Goal: Transaction & Acquisition: Purchase product/service

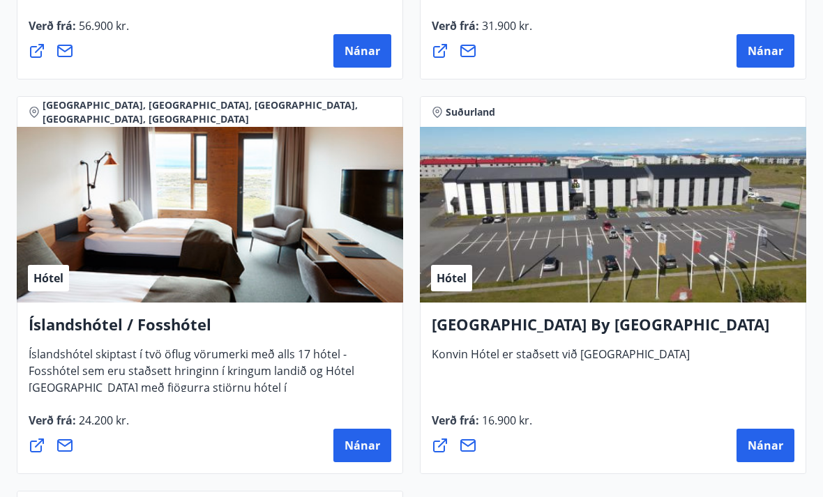
scroll to position [4914, 0]
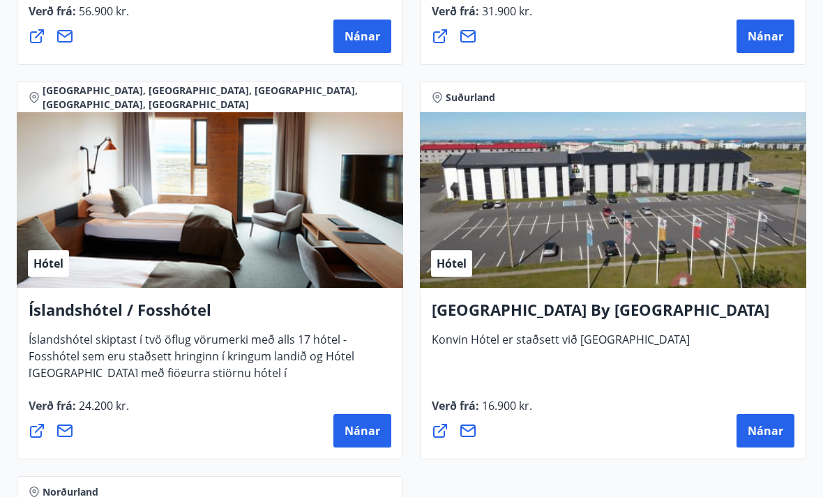
click at [769, 428] on span "Nánar" at bounding box center [766, 431] width 36 height 15
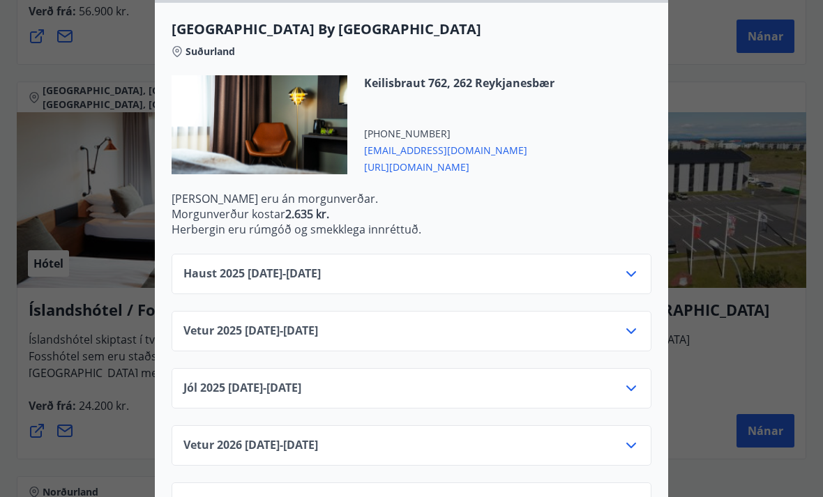
scroll to position [375, 0]
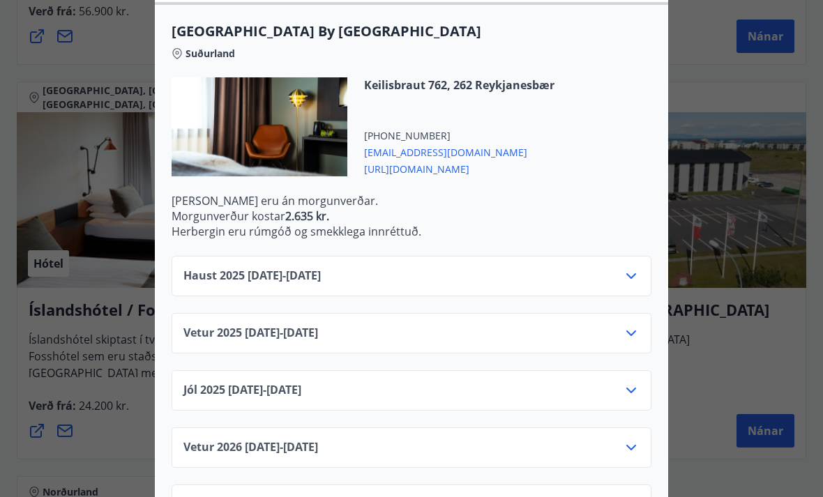
click at [630, 336] on icon at bounding box center [631, 333] width 17 height 17
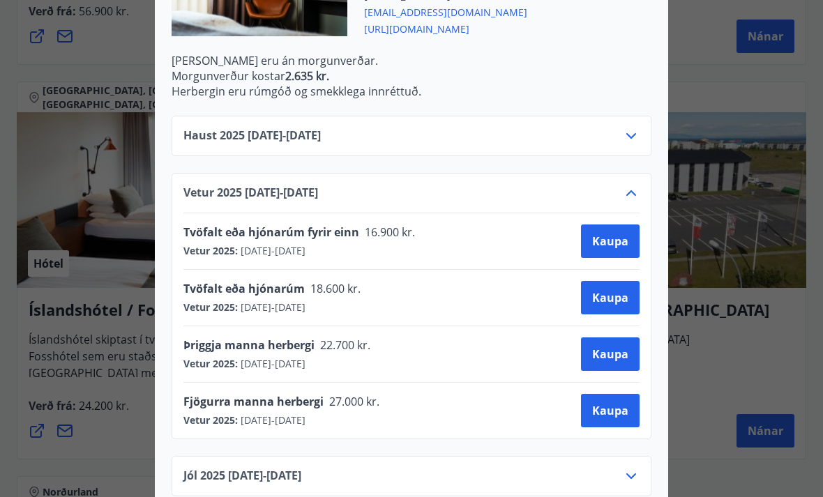
scroll to position [516, 0]
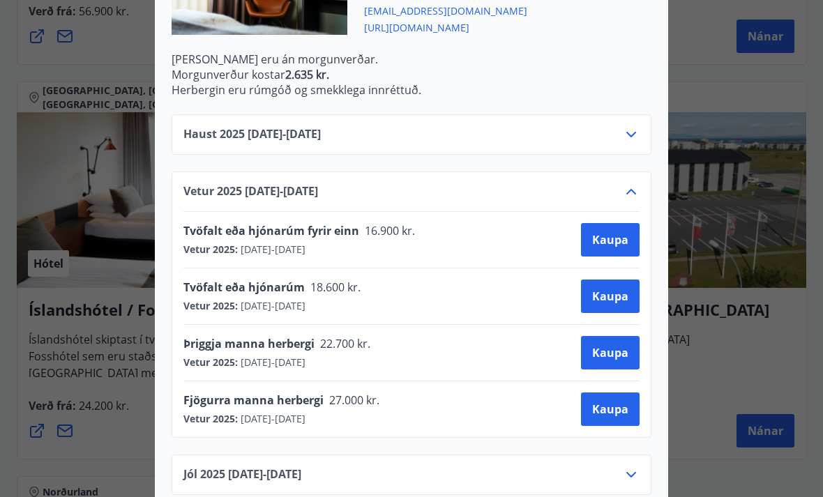
click at [614, 296] on span "Kaupa" at bounding box center [610, 296] width 36 height 15
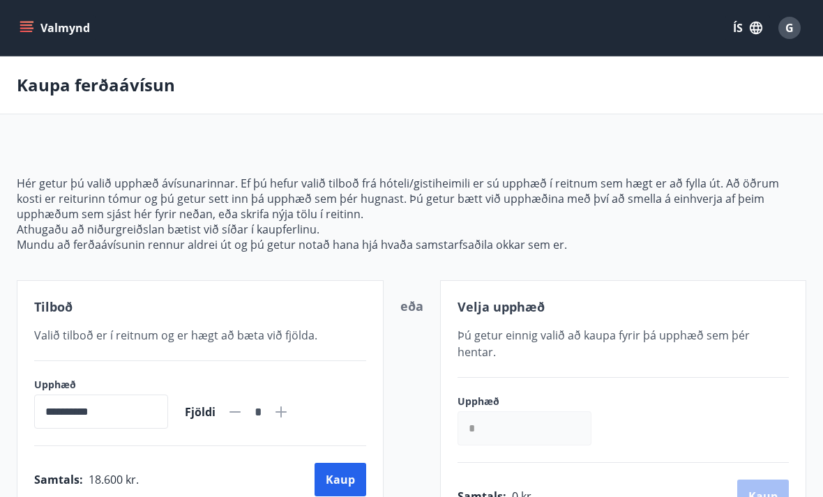
scroll to position [47, 0]
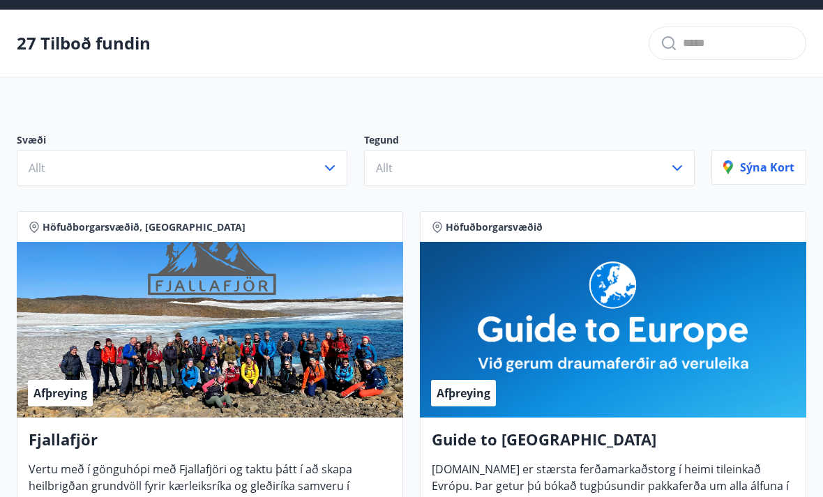
click at [332, 173] on icon "button" at bounding box center [330, 168] width 17 height 17
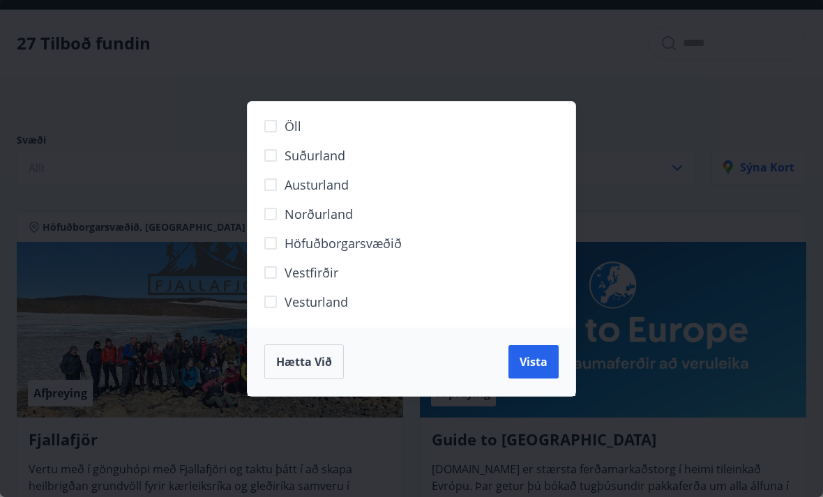
click at [528, 52] on div "Öll Suðurland [GEOGRAPHIC_DATA] Norðurland Höfuðborgarsvæðið [GEOGRAPHIC_DATA] …" at bounding box center [411, 248] width 823 height 497
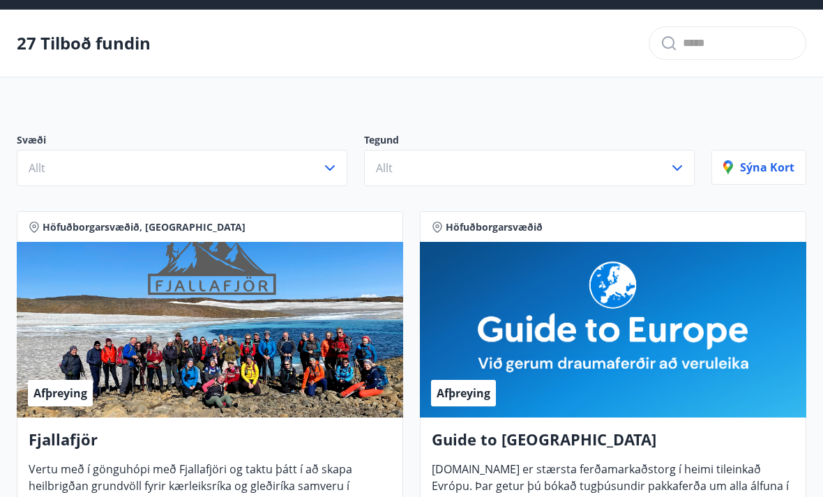
click at [675, 167] on icon "button" at bounding box center [677, 168] width 10 height 6
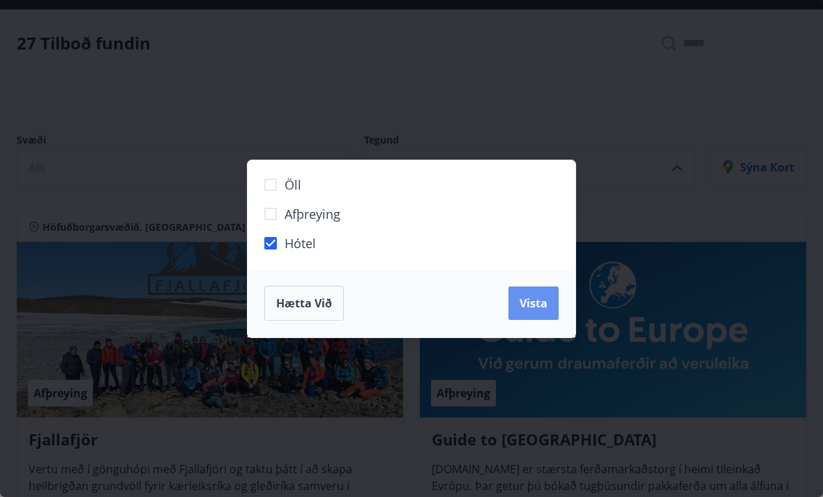
click at [542, 308] on span "Vista" at bounding box center [534, 303] width 28 height 15
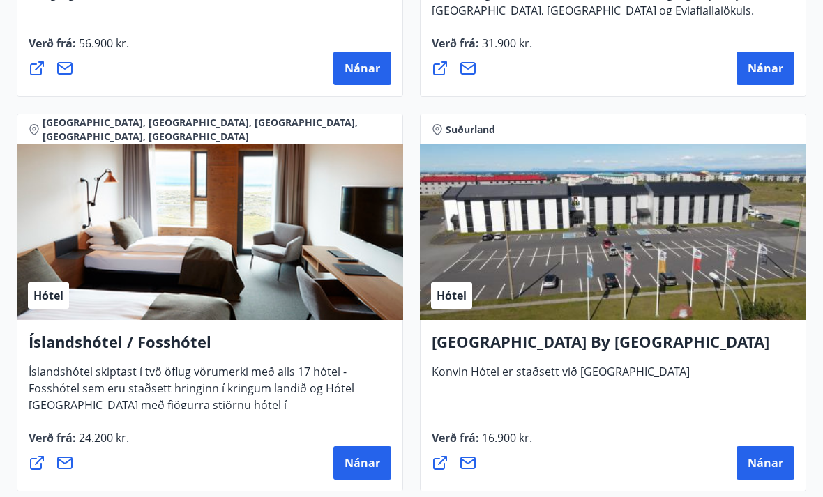
scroll to position [4144, 0]
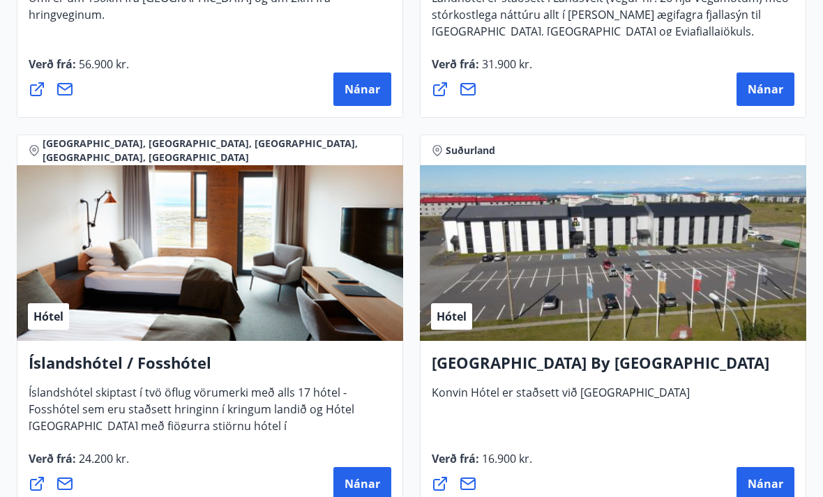
click at [762, 486] on span "Nánar" at bounding box center [766, 483] width 36 height 15
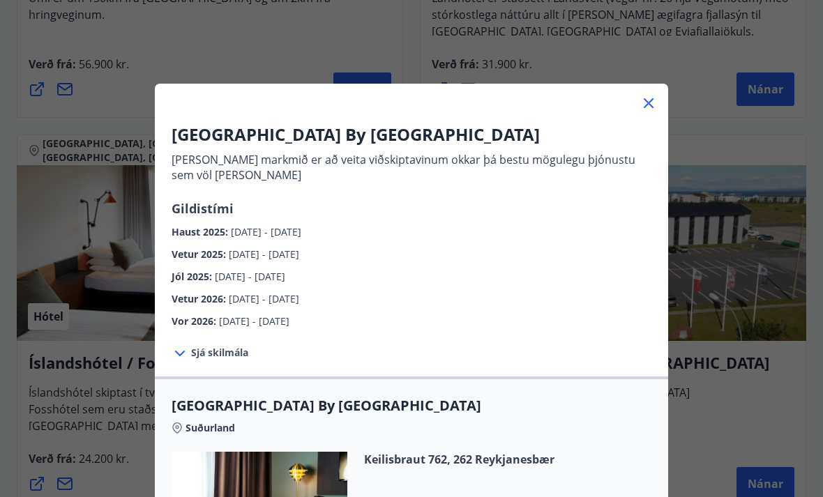
click at [773, 390] on div "[GEOGRAPHIC_DATA] By [GEOGRAPHIC_DATA] [PERSON_NAME] markmið er að veita viðski…" at bounding box center [411, 248] width 823 height 497
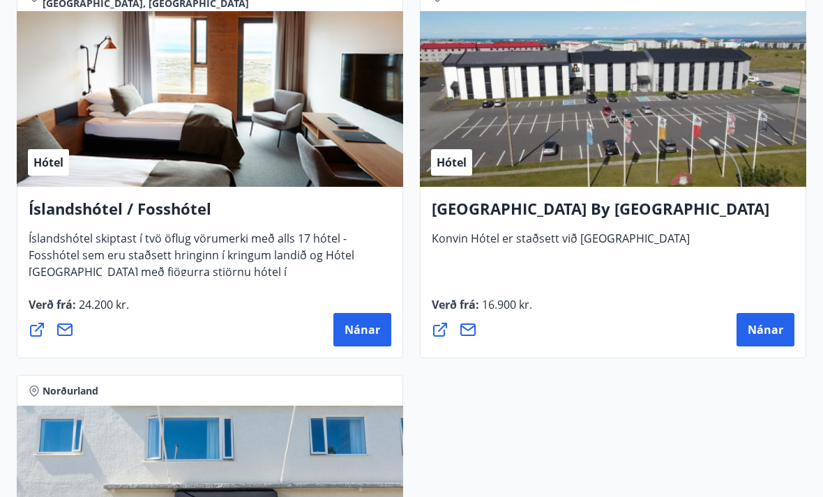
scroll to position [4298, 0]
click at [435, 340] on div at bounding box center [454, 329] width 45 height 33
click at [436, 325] on icon at bounding box center [440, 330] width 14 height 14
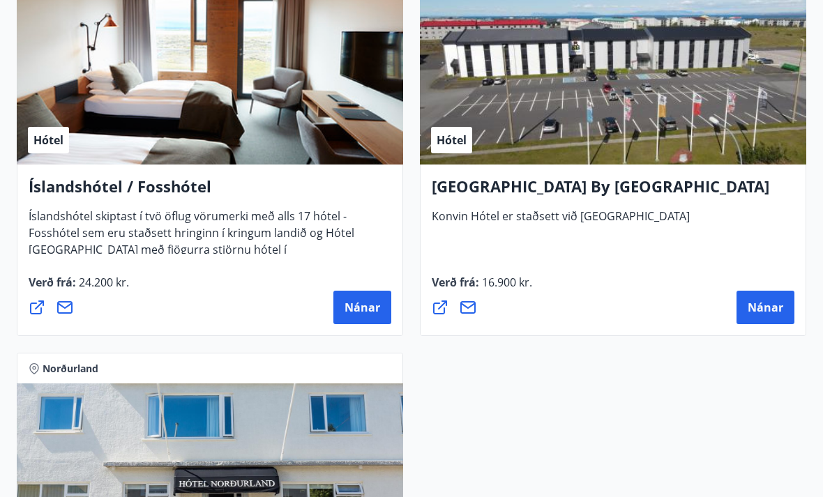
click at [761, 310] on span "Nánar" at bounding box center [766, 307] width 36 height 15
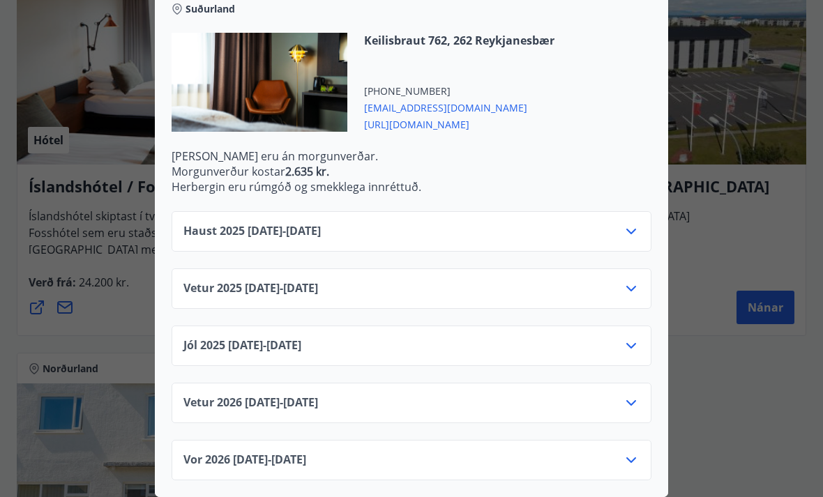
scroll to position [419, 0]
click at [632, 227] on icon at bounding box center [631, 231] width 17 height 17
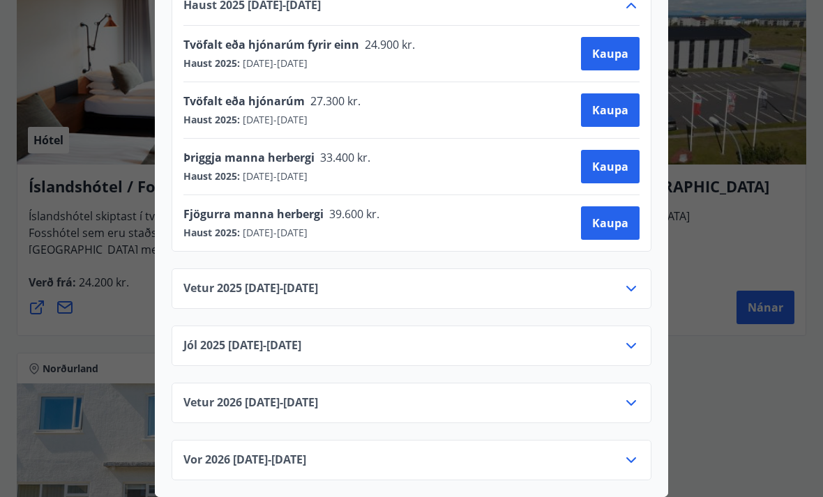
scroll to position [645, 0]
click at [632, 289] on icon at bounding box center [631, 289] width 10 height 6
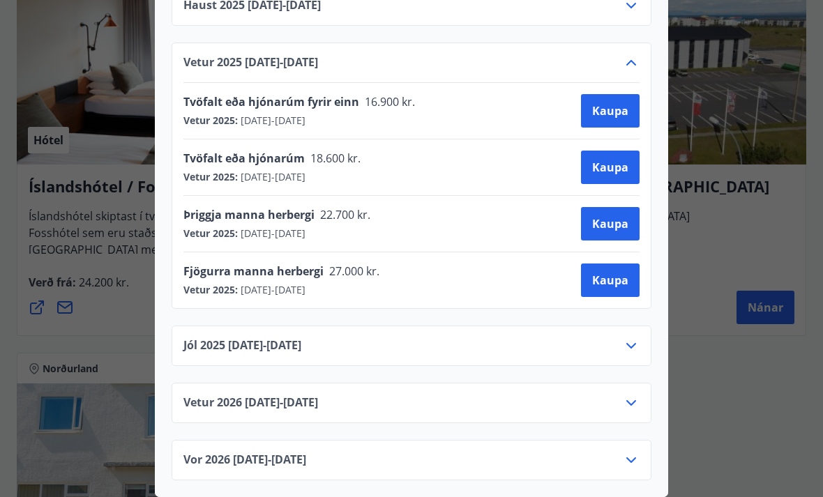
click at [611, 166] on span "Kaupa" at bounding box center [610, 167] width 36 height 15
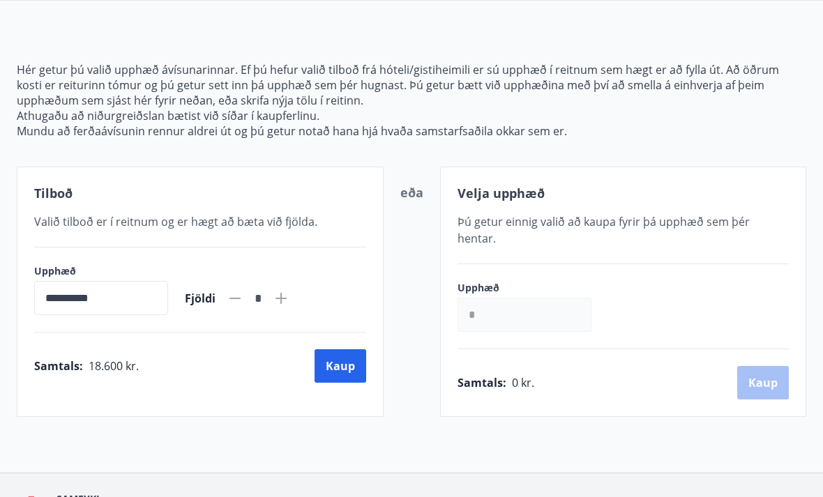
click at [62, 299] on input "**********" at bounding box center [101, 298] width 134 height 34
click at [345, 366] on button "Kaup" at bounding box center [341, 365] width 52 height 33
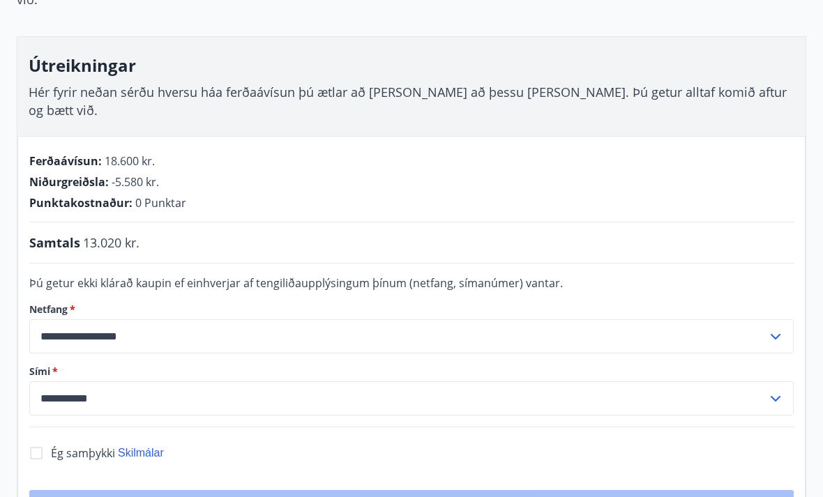
scroll to position [188, 0]
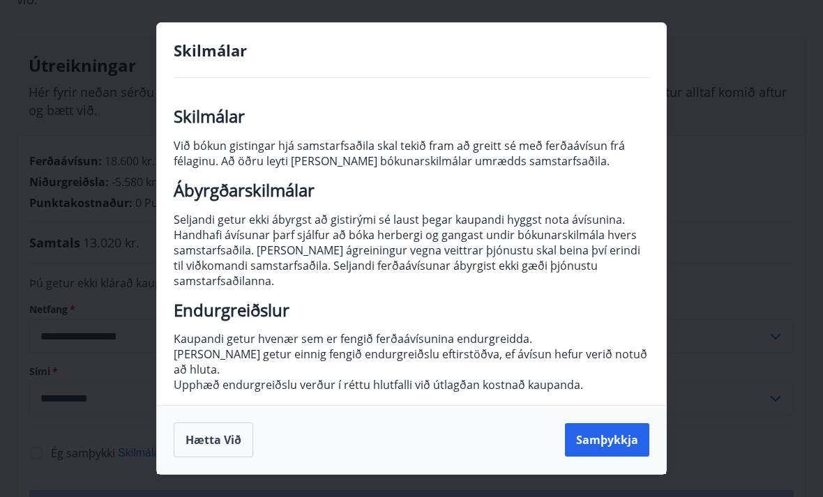
click at [614, 457] on button "Samþykkja" at bounding box center [607, 439] width 84 height 33
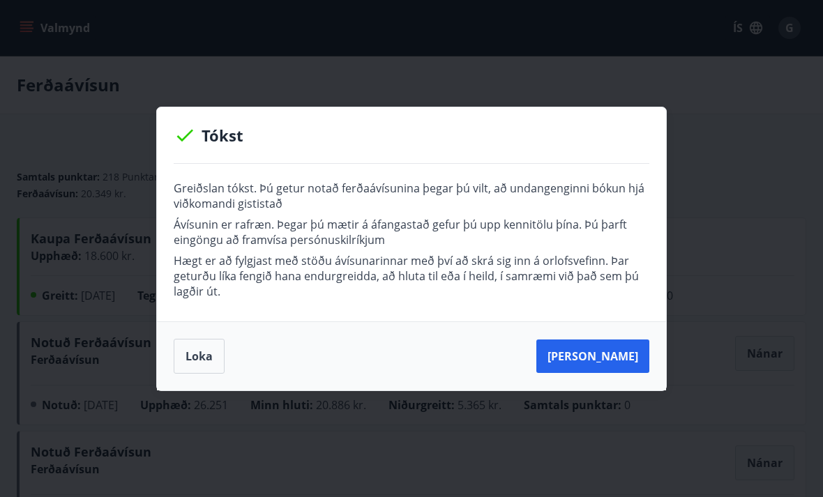
click at [200, 356] on button "Loka" at bounding box center [199, 356] width 51 height 35
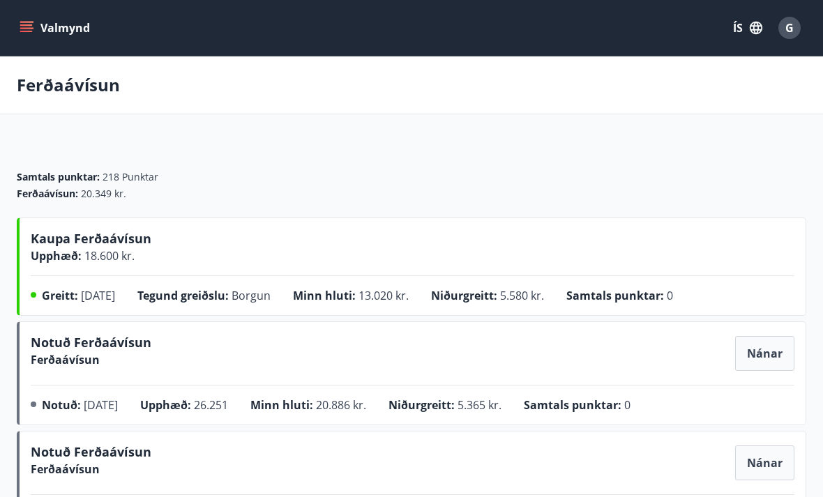
click at [24, 31] on icon "menu" at bounding box center [26, 31] width 13 height 1
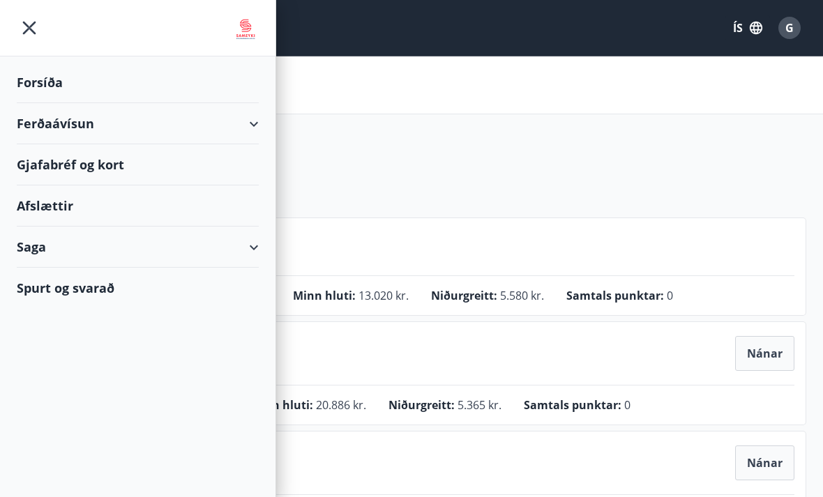
click at [250, 121] on div "Ferðaávísun" at bounding box center [138, 123] width 242 height 41
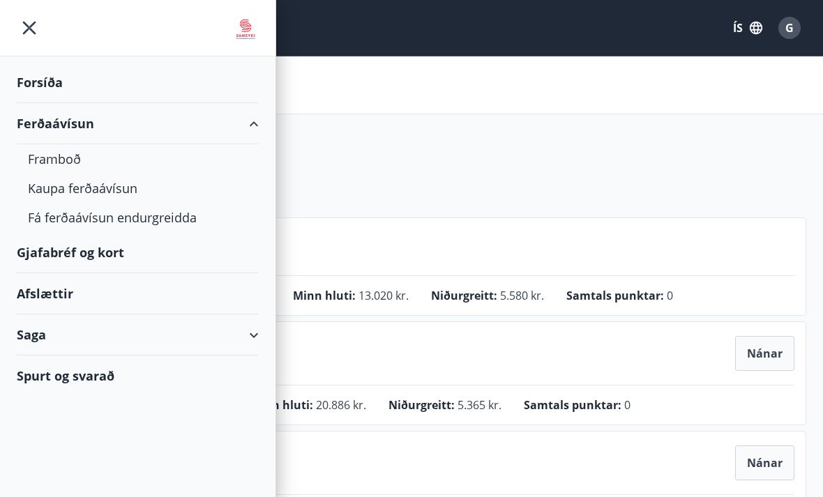
click at [110, 189] on div "Kaupa ferðaávísun" at bounding box center [138, 188] width 220 height 29
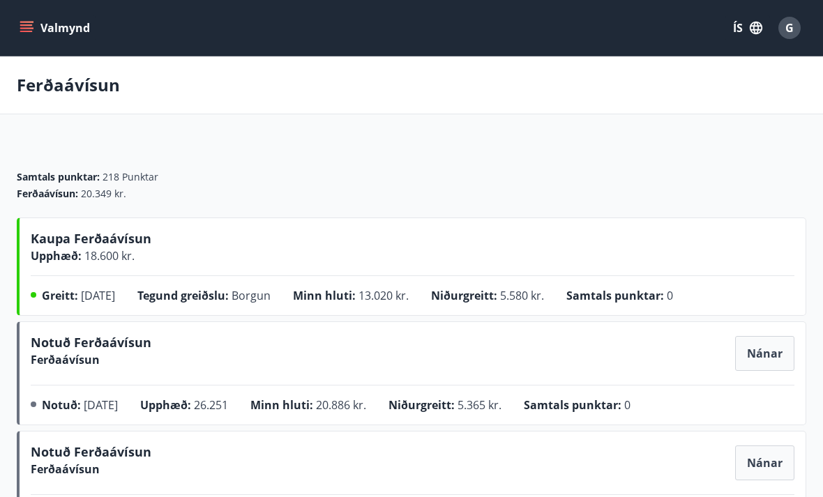
click at [23, 32] on icon "menu" at bounding box center [26, 31] width 13 height 1
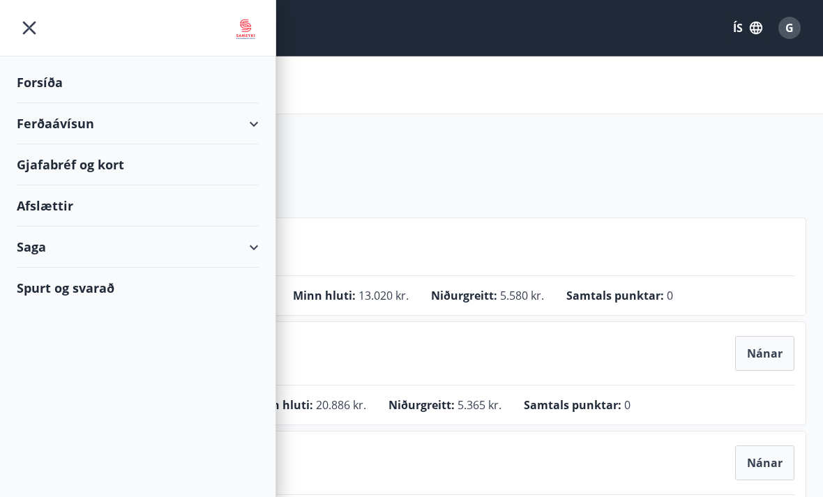
click at [60, 123] on div "Ferðaávísun" at bounding box center [138, 123] width 242 height 41
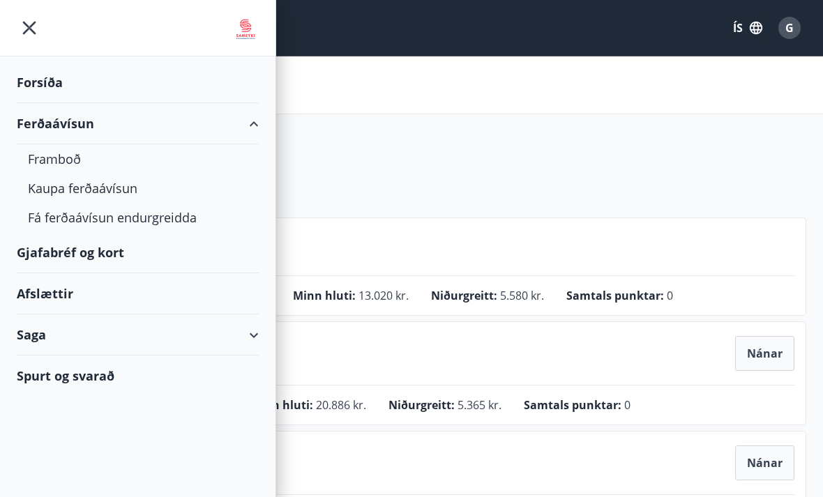
click at [66, 160] on div "Framboð" at bounding box center [138, 158] width 220 height 29
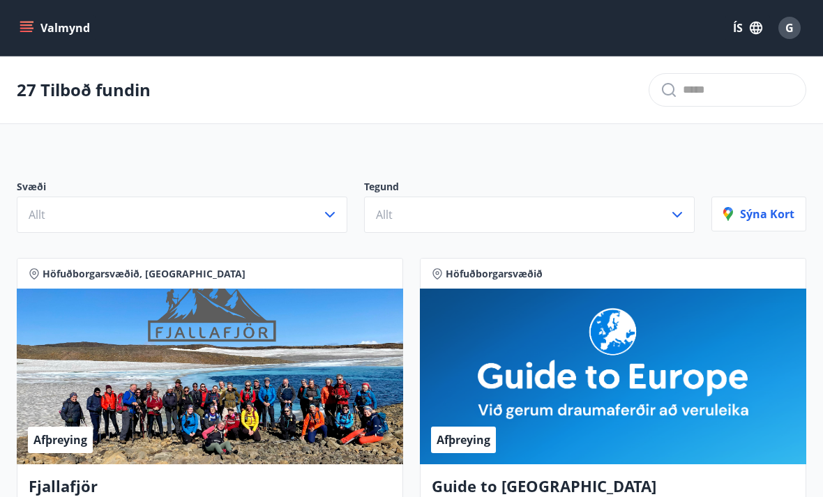
click at [684, 213] on icon "button" at bounding box center [677, 214] width 17 height 17
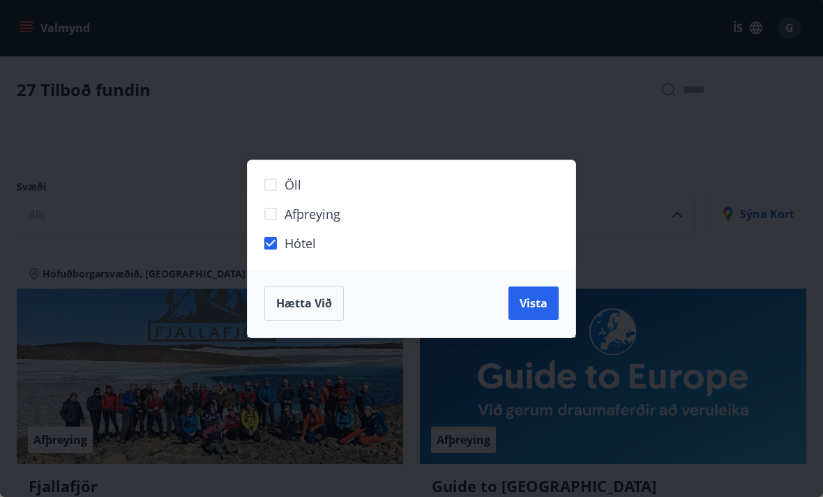
click at [540, 301] on span "Vista" at bounding box center [534, 303] width 28 height 15
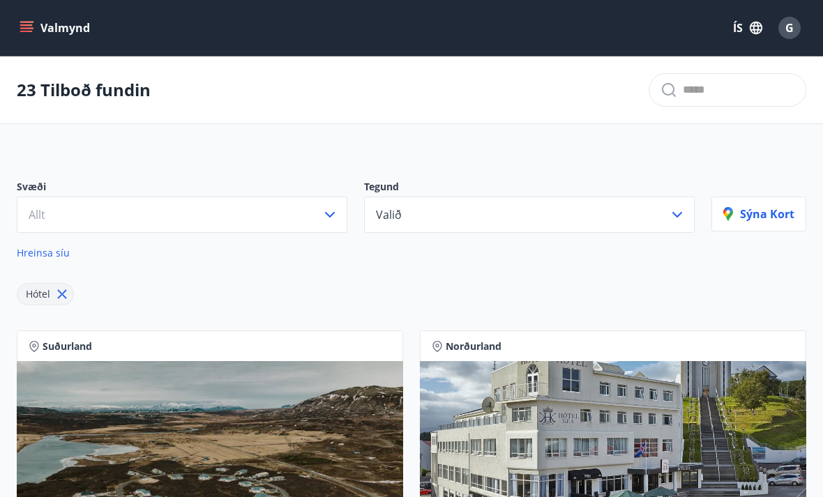
click at [329, 213] on icon "button" at bounding box center [330, 214] width 17 height 17
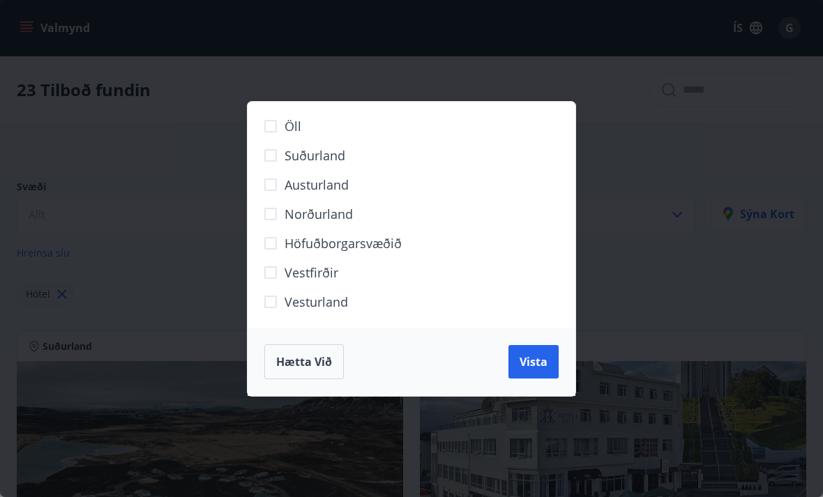
click at [393, 243] on span "Höfuðborgarsvæðið" at bounding box center [343, 243] width 117 height 18
click at [529, 352] on button "Vista" at bounding box center [534, 361] width 50 height 33
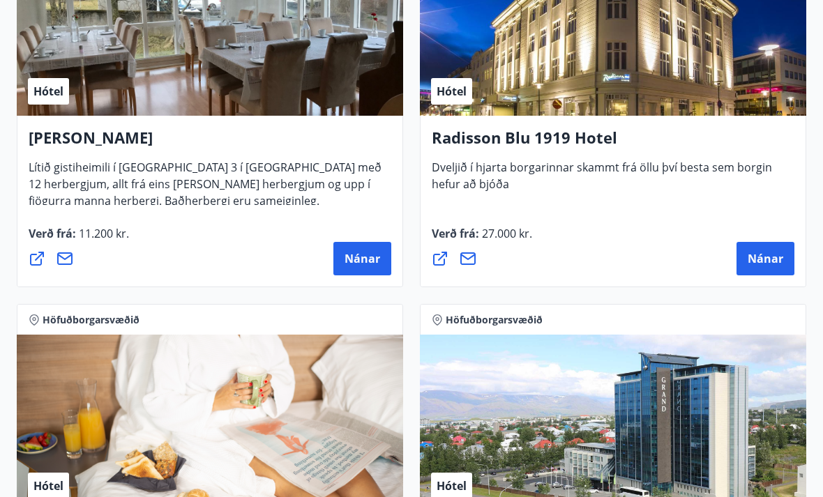
scroll to position [1121, 0]
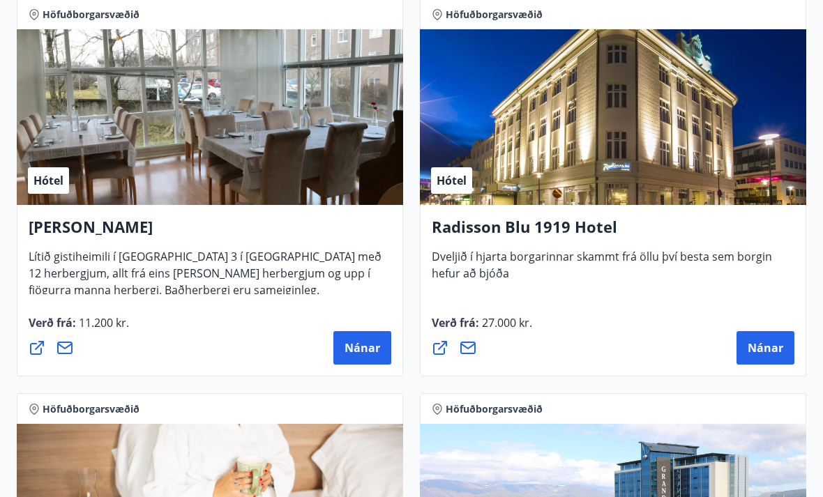
click at [358, 343] on span "Nánar" at bounding box center [363, 348] width 36 height 15
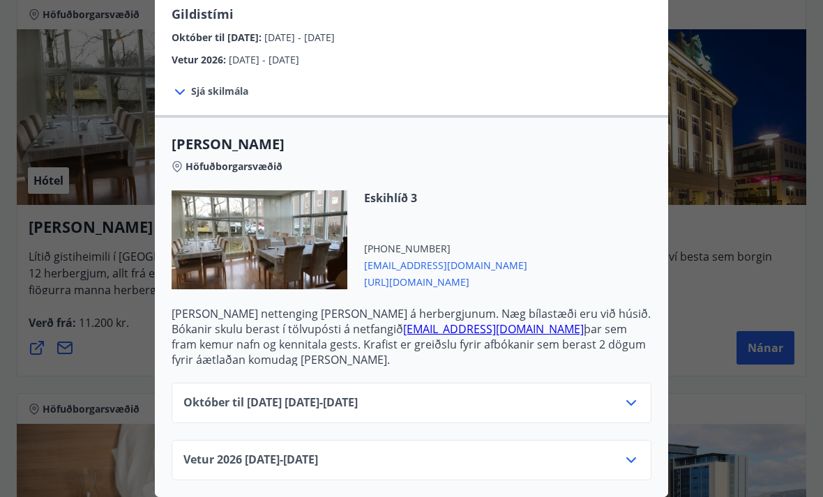
scroll to position [242, 0]
click at [631, 400] on icon at bounding box center [631, 403] width 17 height 17
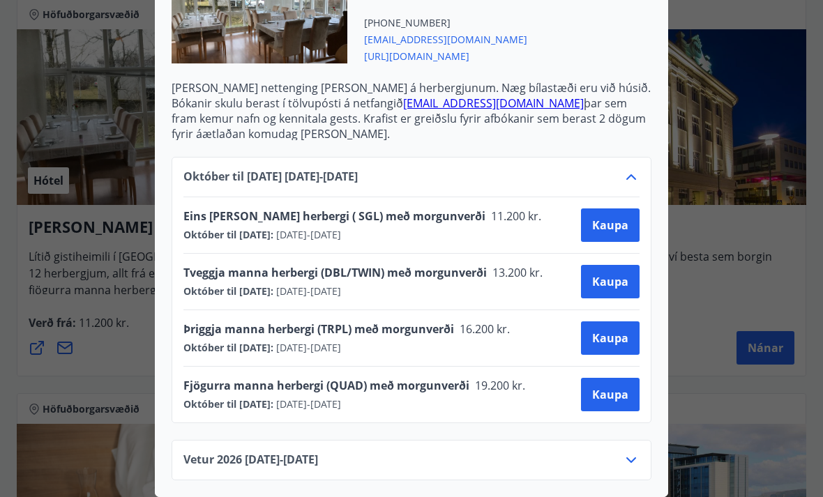
scroll to position [468, 0]
click at [430, 54] on span "https://www.alba.is/" at bounding box center [445, 55] width 163 height 17
click at [795, 230] on div at bounding box center [411, 248] width 823 height 497
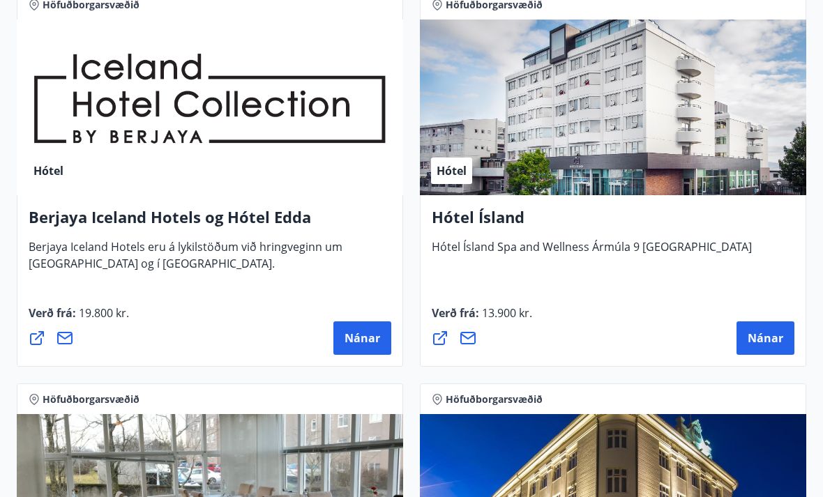
scroll to position [736, 0]
click at [763, 341] on span "Nánar" at bounding box center [766, 338] width 36 height 15
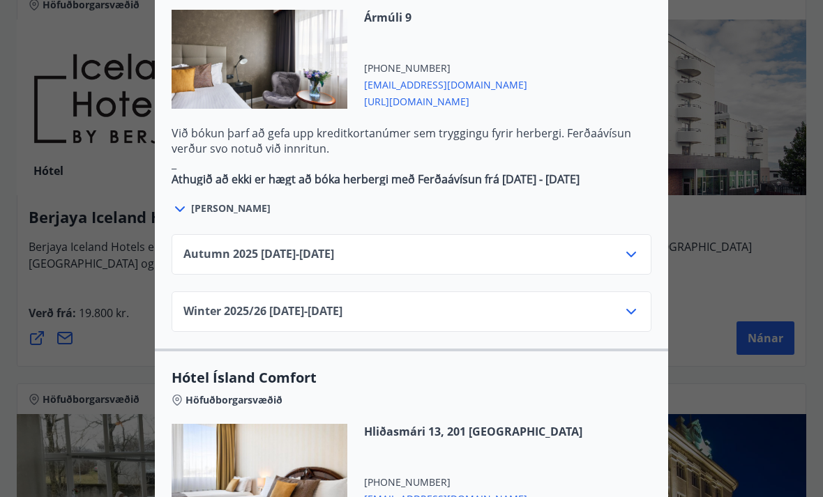
scroll to position [854, 0]
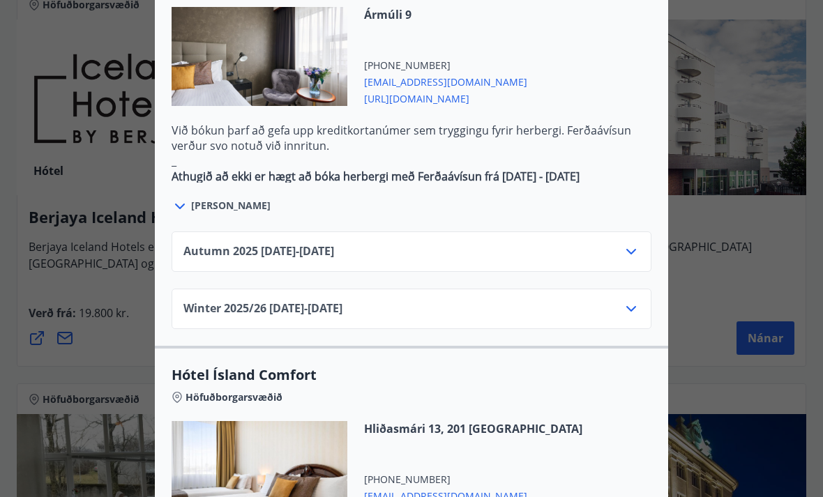
click at [176, 198] on icon at bounding box center [180, 206] width 17 height 17
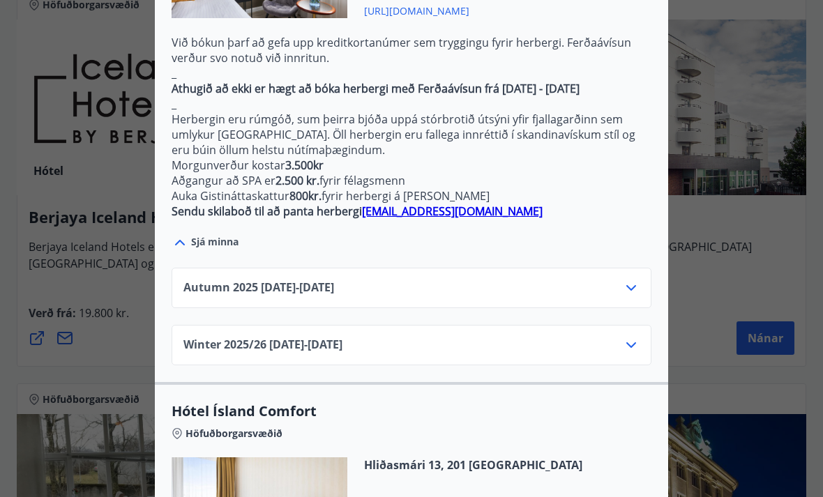
scroll to position [943, 0]
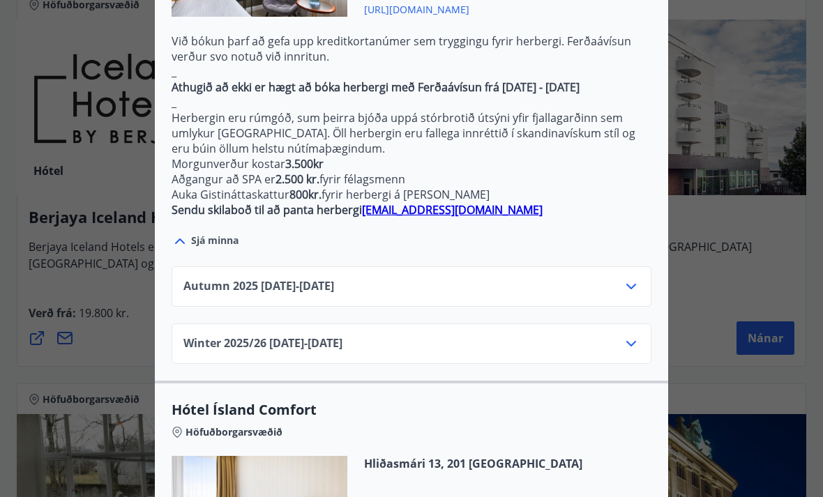
click at [635, 278] on icon at bounding box center [631, 286] width 17 height 17
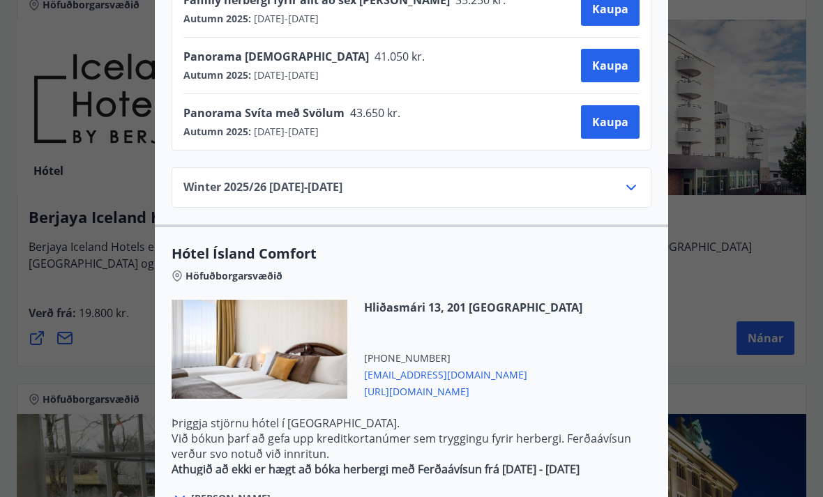
scroll to position [1383, 0]
click at [626, 179] on icon at bounding box center [631, 187] width 17 height 17
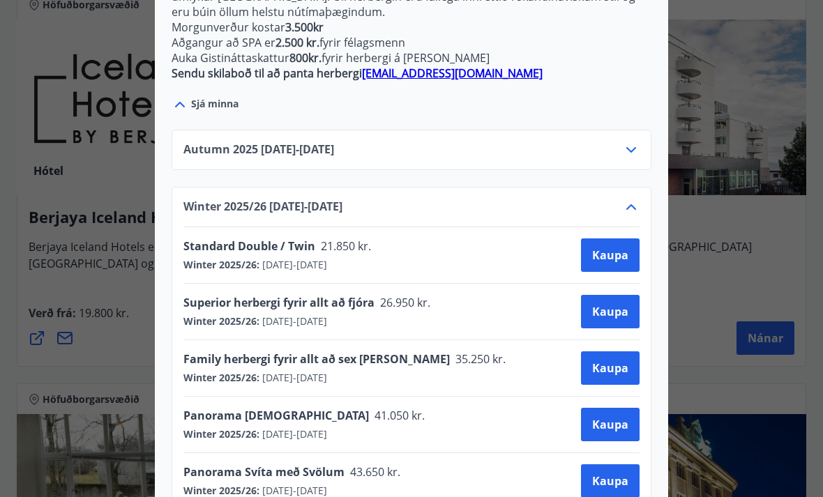
scroll to position [1074, 0]
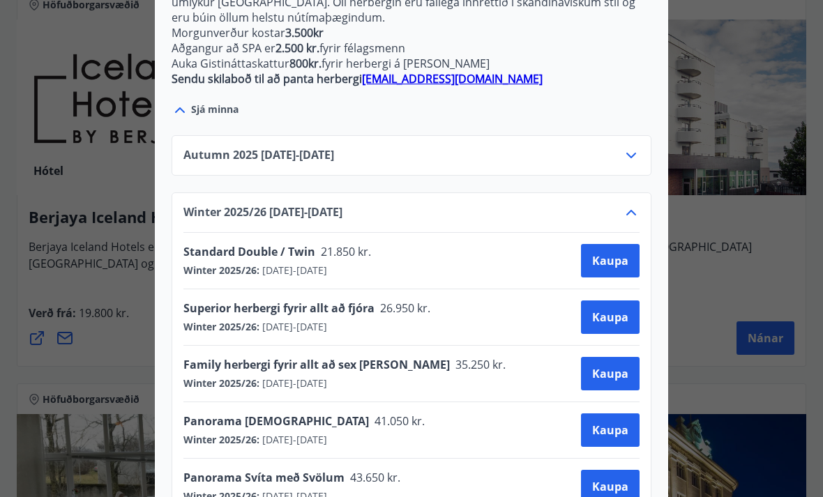
click at [630, 204] on icon at bounding box center [631, 212] width 17 height 17
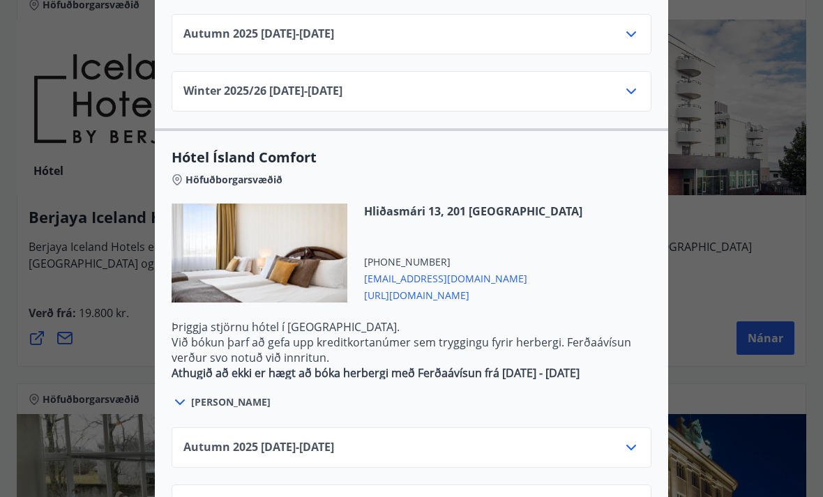
scroll to position [1194, 0]
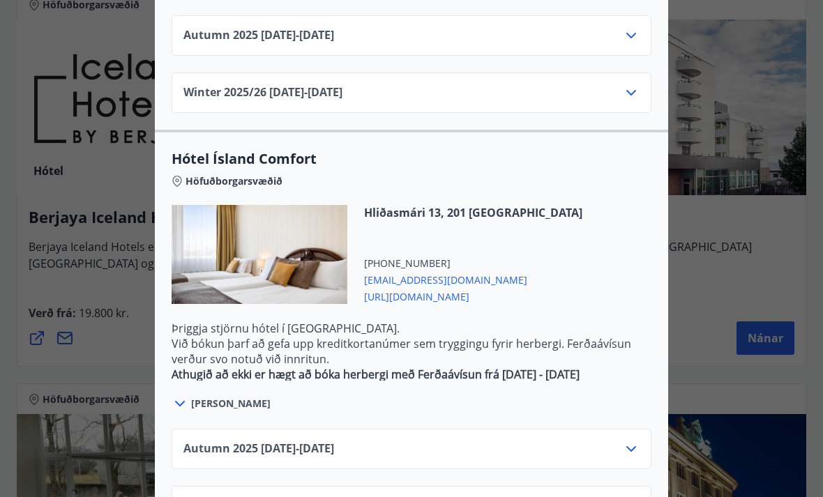
click at [632, 441] on icon at bounding box center [631, 449] width 17 height 17
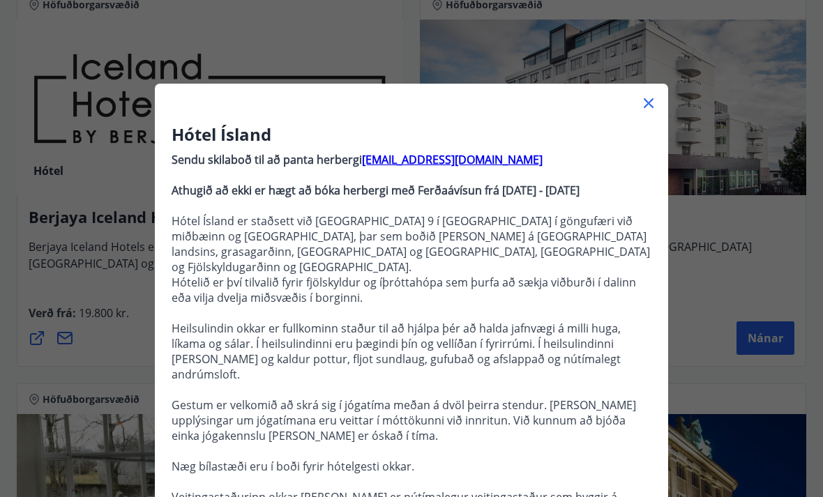
scroll to position [0, 0]
click at [645, 107] on icon at bounding box center [649, 103] width 10 height 10
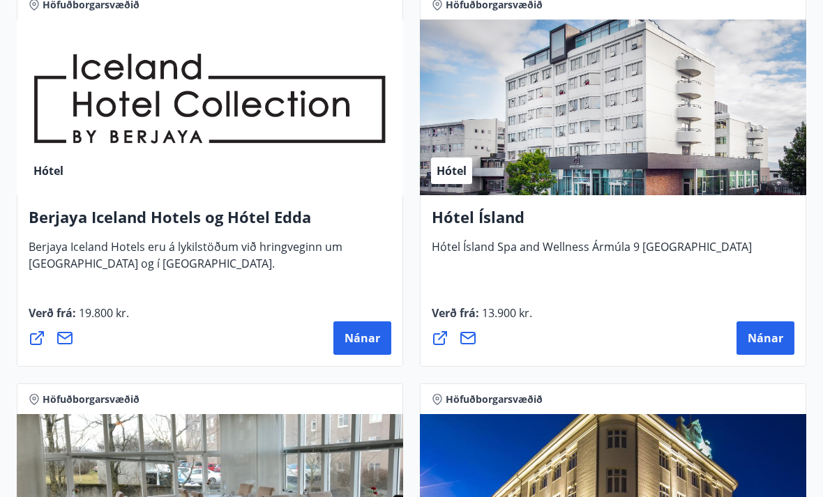
click at [442, 336] on icon at bounding box center [440, 338] width 14 height 14
click at [475, 339] on icon at bounding box center [467, 338] width 15 height 13
click at [767, 338] on span "Nánar" at bounding box center [766, 338] width 36 height 15
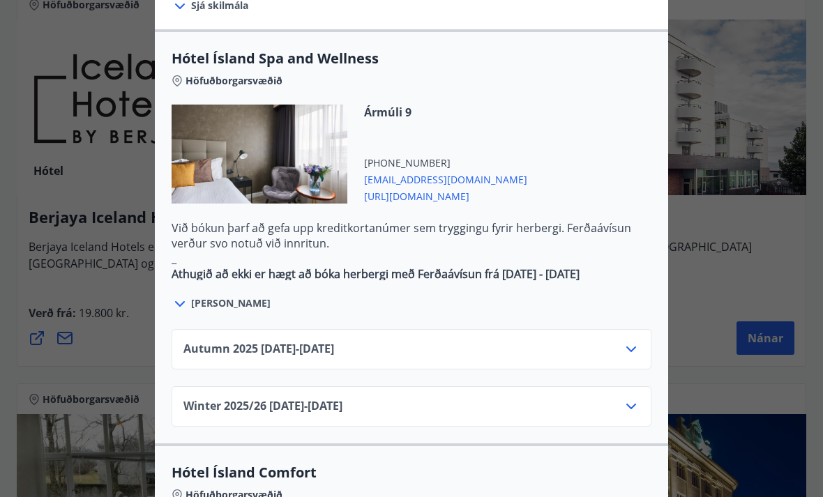
scroll to position [762, 0]
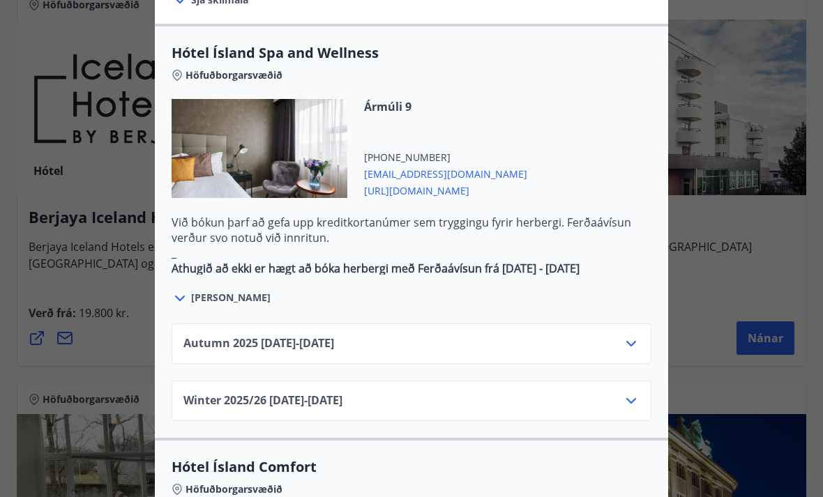
click at [633, 341] on icon at bounding box center [631, 344] width 10 height 6
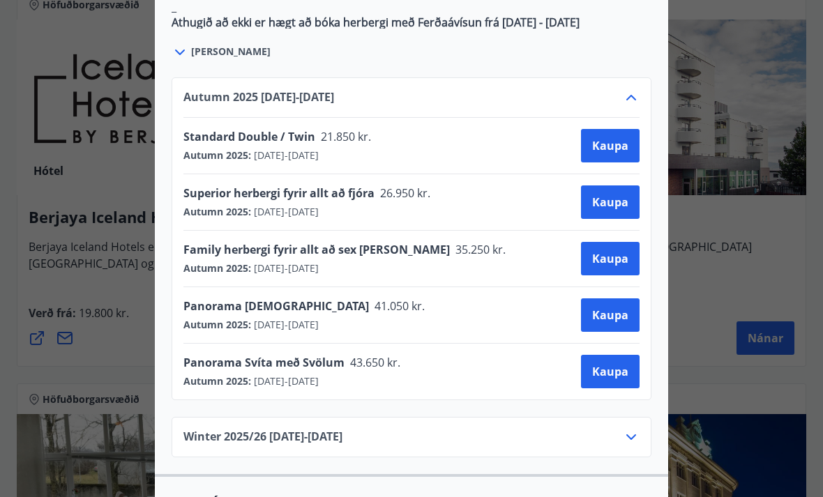
scroll to position [1037, 0]
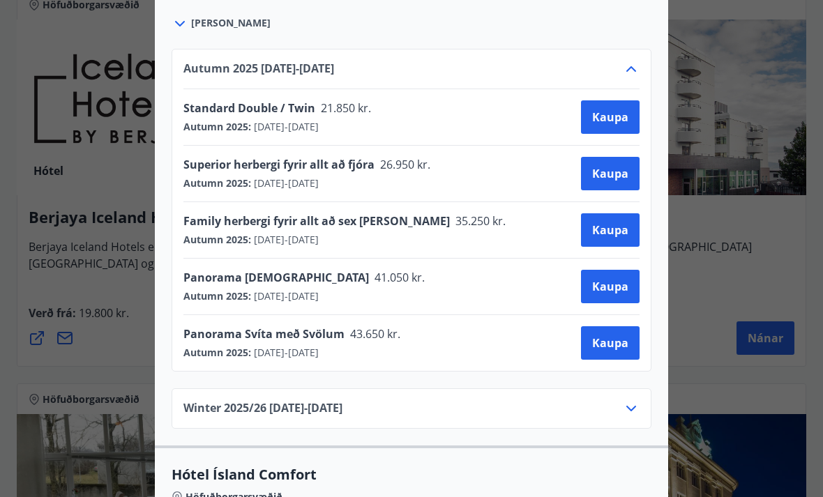
click at [634, 400] on icon at bounding box center [631, 408] width 17 height 17
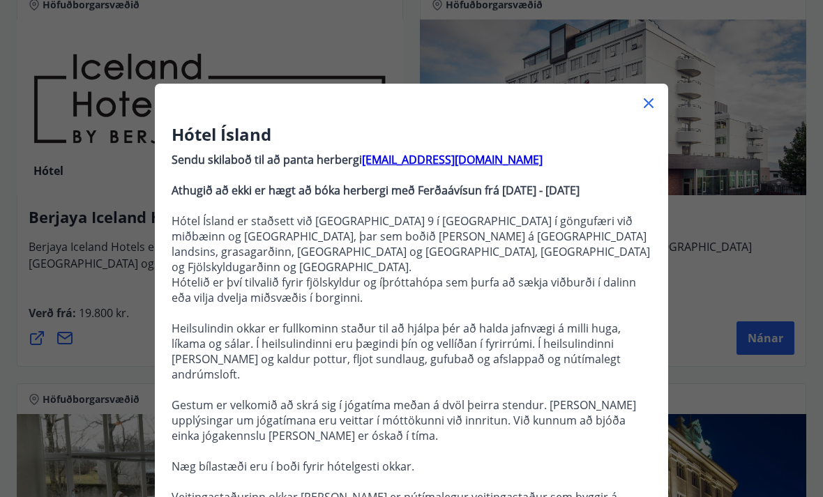
scroll to position [0, 0]
click at [651, 96] on icon at bounding box center [648, 103] width 17 height 17
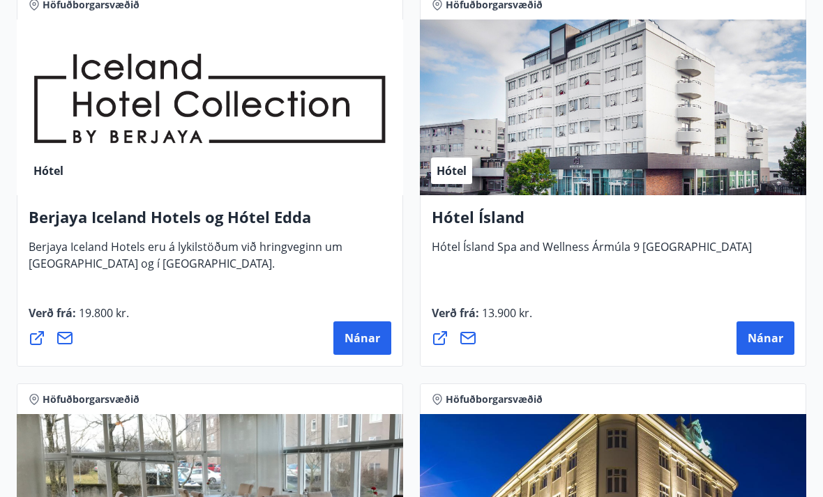
click at [769, 345] on span "Nánar" at bounding box center [766, 338] width 36 height 15
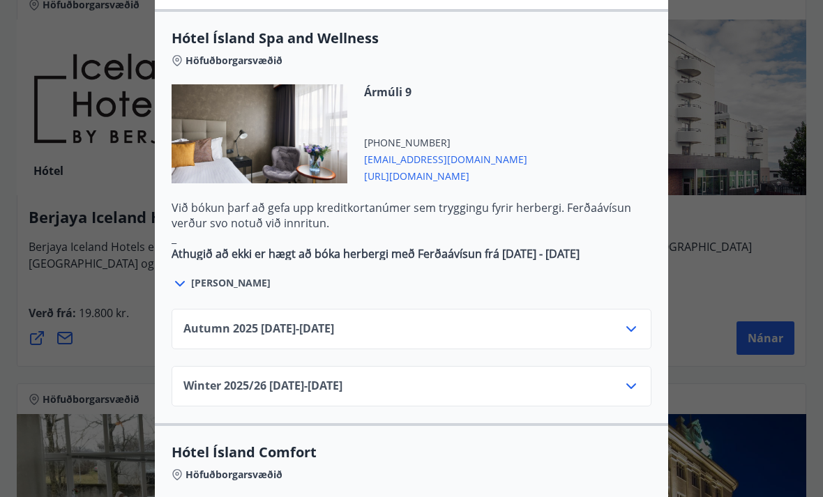
scroll to position [802, 0]
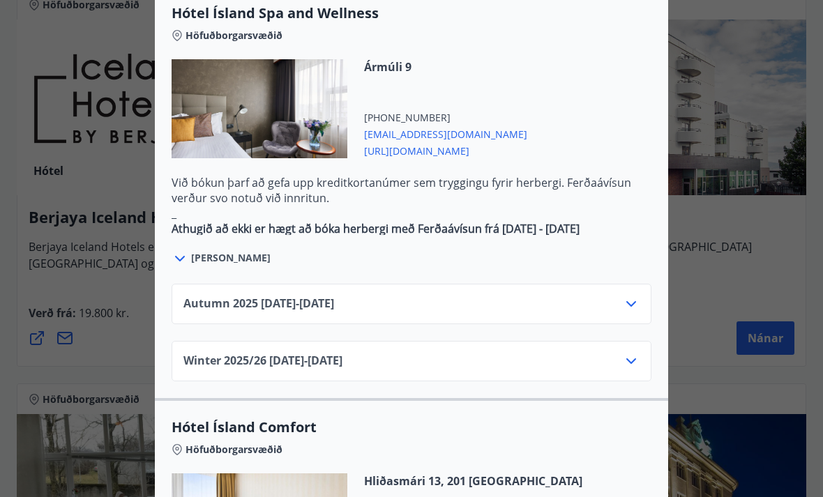
click at [778, 220] on div at bounding box center [411, 248] width 823 height 497
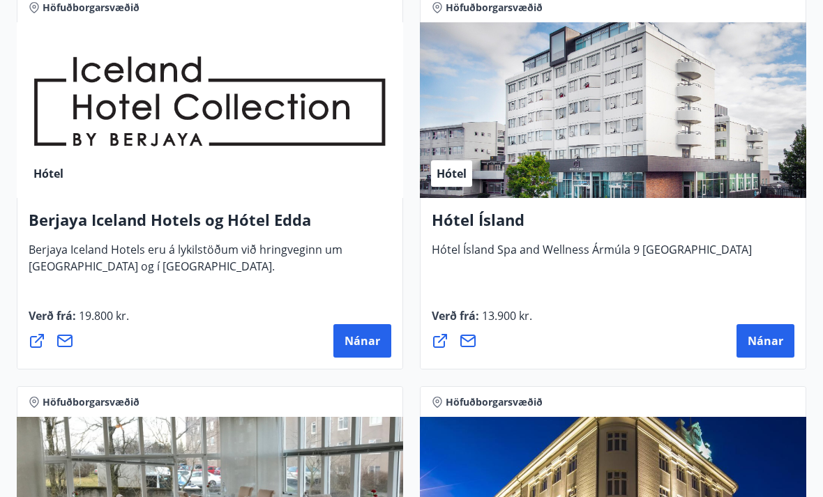
scroll to position [732, 0]
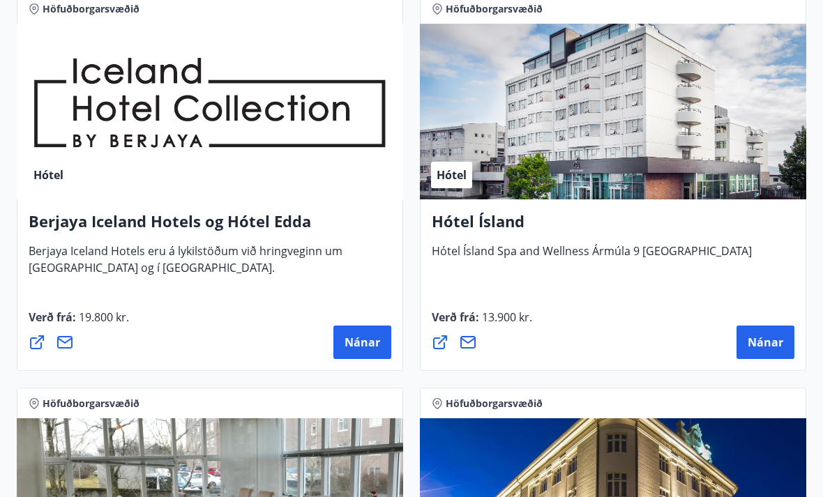
click at [472, 342] on icon at bounding box center [468, 342] width 17 height 17
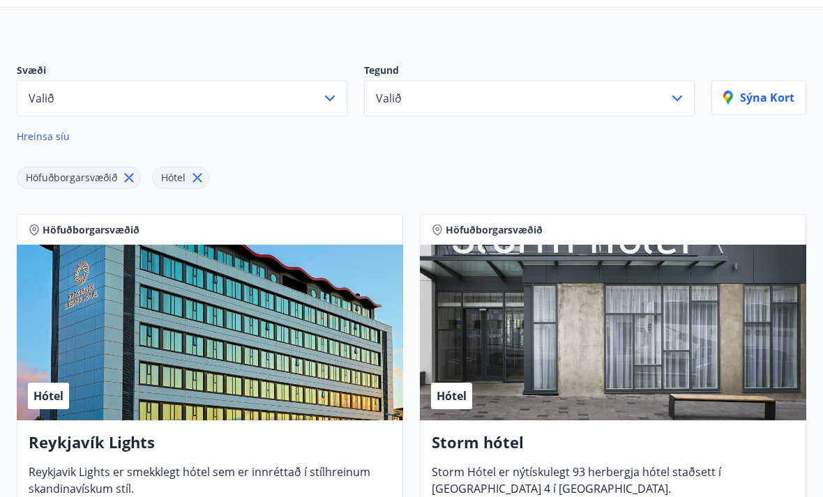
scroll to position [0, 0]
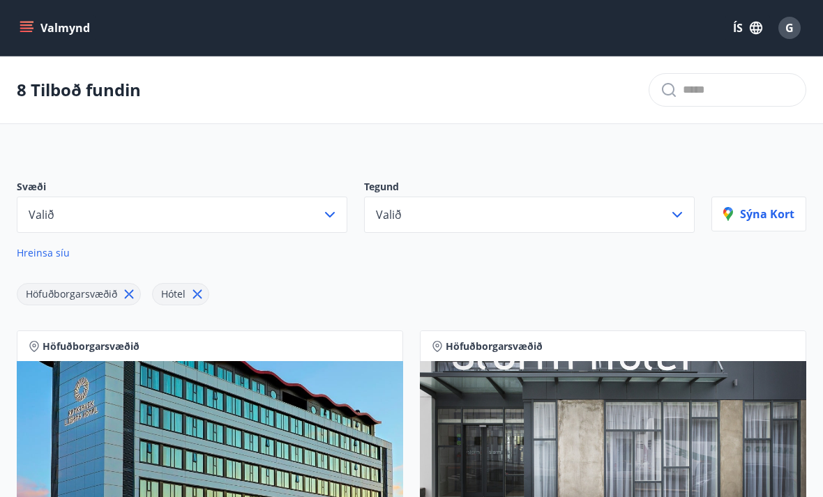
click at [20, 35] on button "Valmynd" at bounding box center [56, 27] width 79 height 25
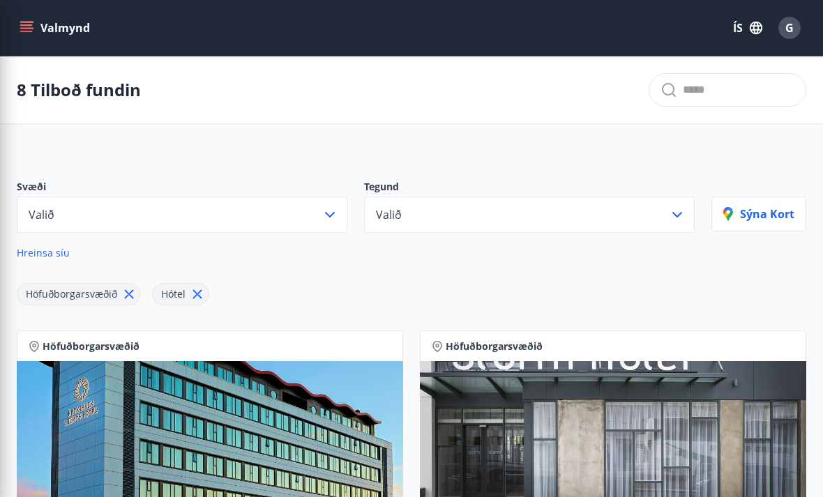
click at [474, 276] on div "Höfuðborgarsvæðið Hótel" at bounding box center [364, 285] width 695 height 39
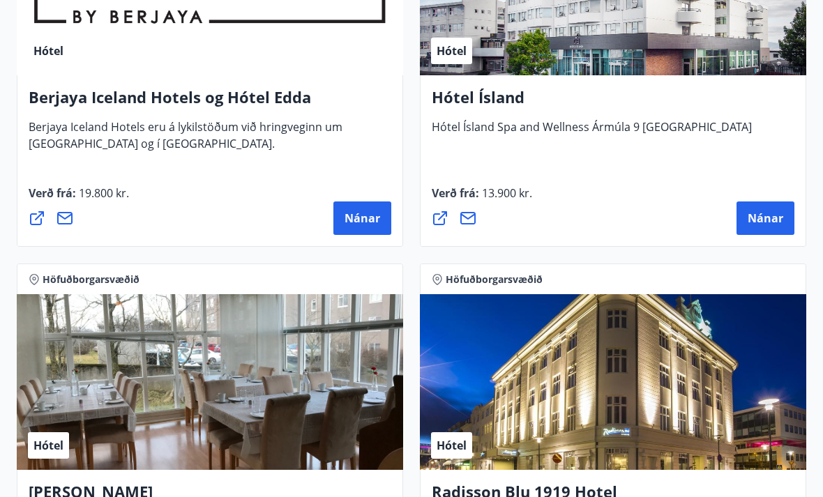
scroll to position [841, 0]
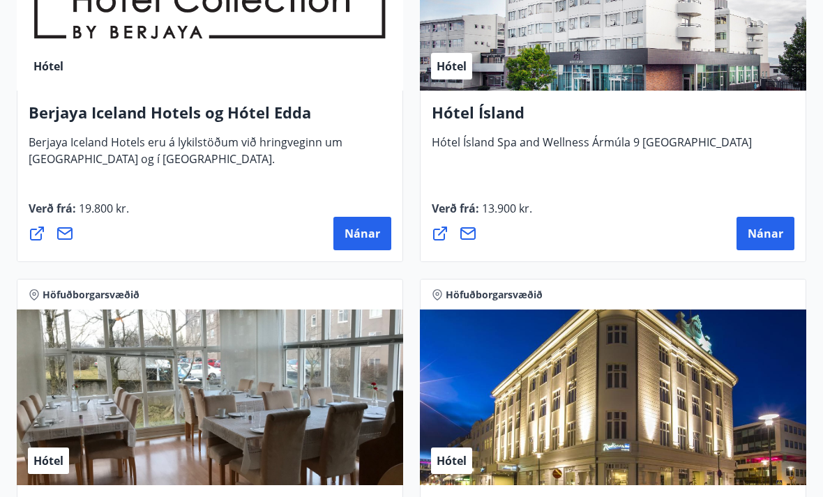
click at [758, 238] on span "Nánar" at bounding box center [766, 233] width 36 height 15
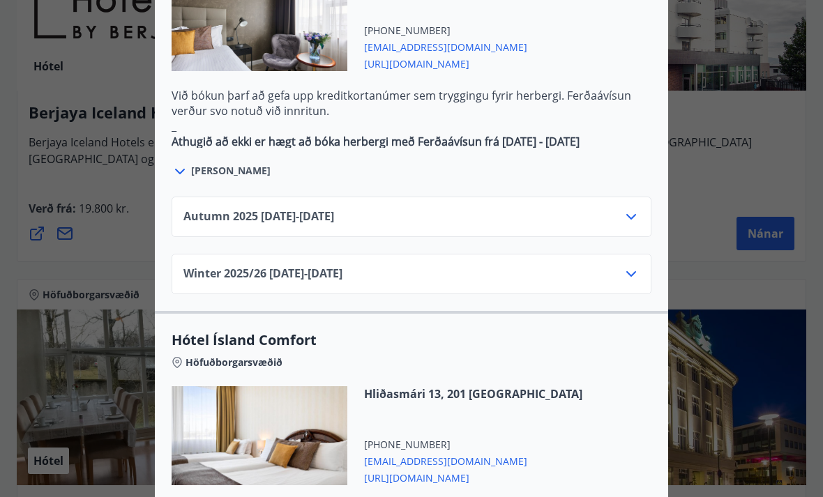
scroll to position [890, 0]
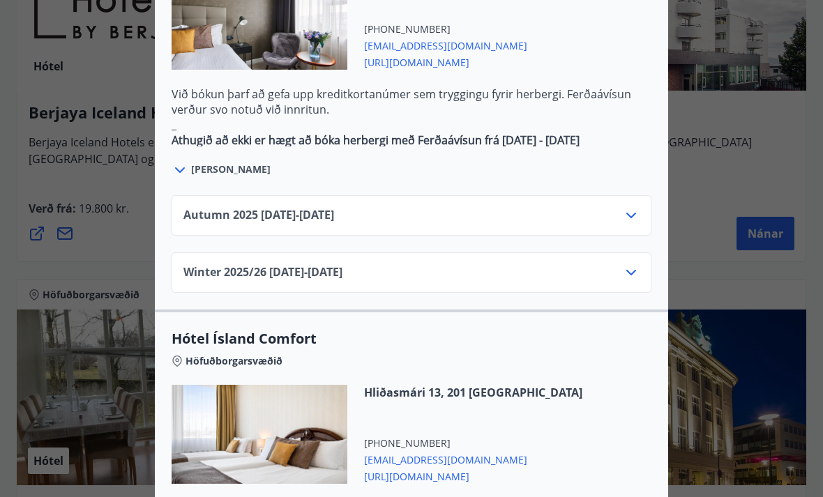
click at [642, 203] on div "Autumn 2025 01.10.25 - 28.10.25 Winter 2025/26 02.01.26 - 30.04.26" at bounding box center [411, 236] width 513 height 114
click at [627, 207] on icon at bounding box center [631, 215] width 17 height 17
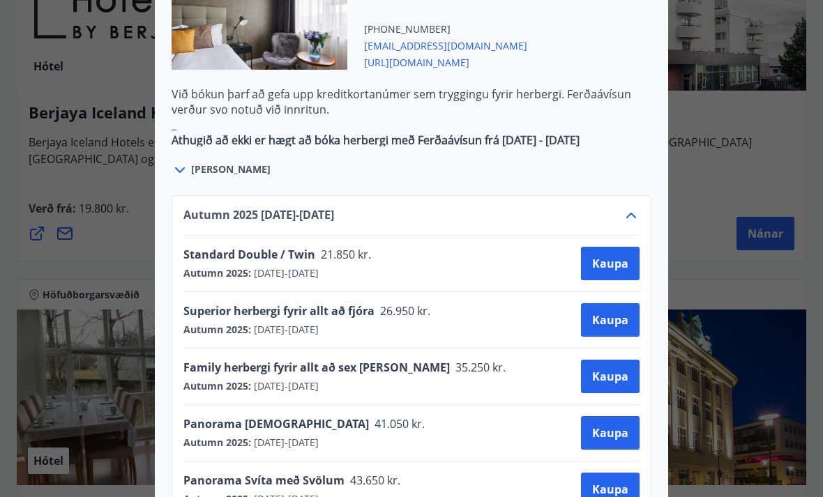
click at [635, 207] on icon at bounding box center [631, 215] width 17 height 17
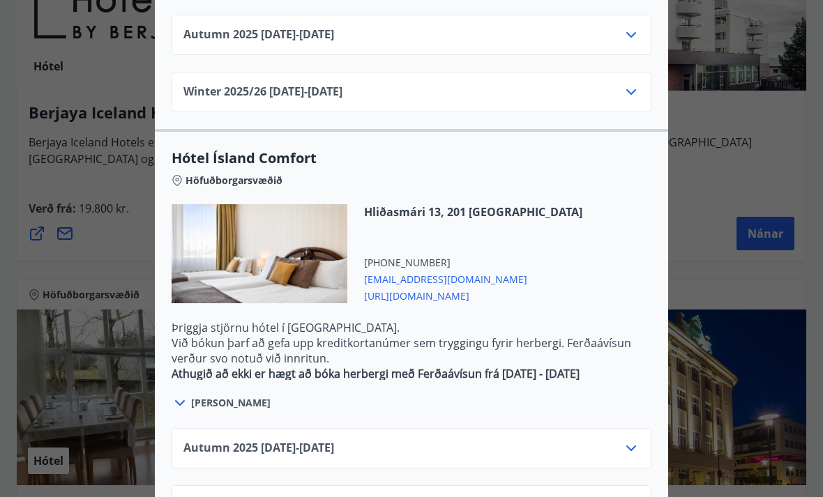
scroll to position [1070, 0]
click at [461, 287] on span "http://www.hotelisland.is/" at bounding box center [473, 295] width 218 height 17
click at [629, 446] on icon at bounding box center [631, 449] width 10 height 6
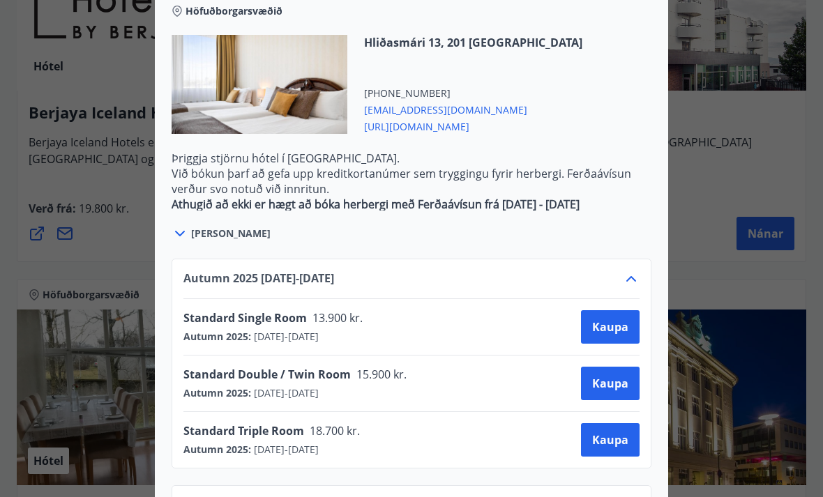
scroll to position [1240, 0]
click at [610, 377] on span "Kaupa" at bounding box center [610, 384] width 36 height 15
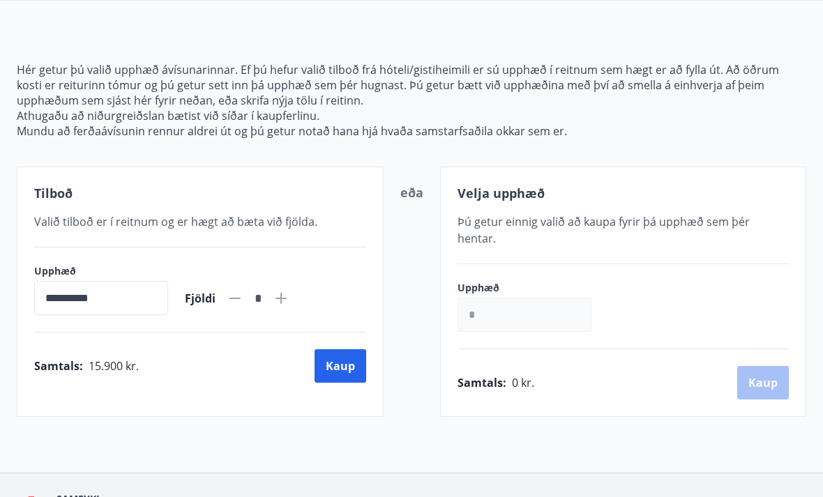
click at [287, 298] on icon at bounding box center [281, 298] width 11 height 11
click at [289, 306] on icon at bounding box center [281, 298] width 17 height 17
type input "*"
click at [348, 361] on button "Kaup" at bounding box center [341, 365] width 52 height 33
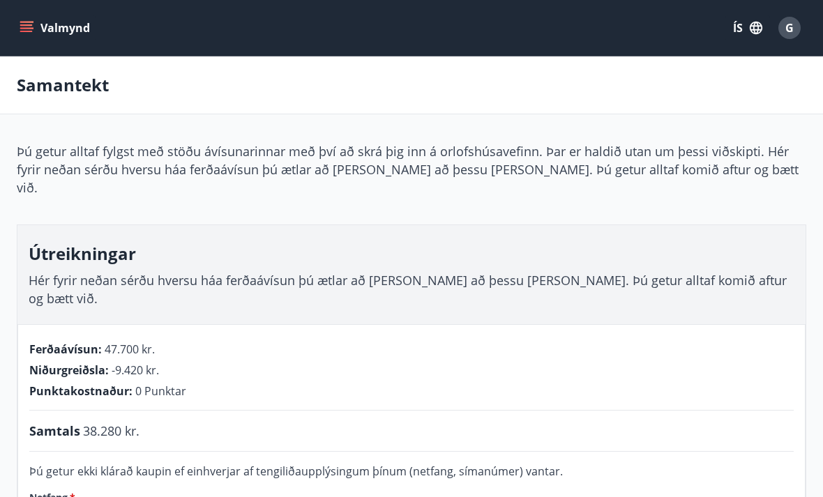
scroll to position [114, 0]
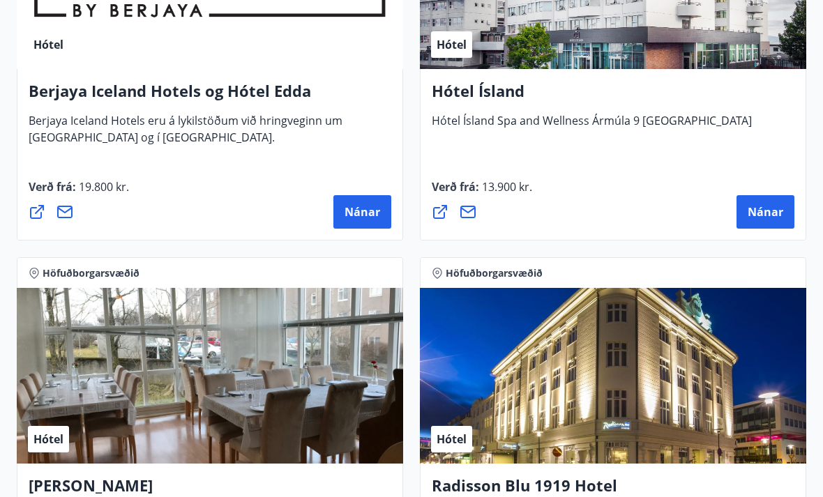
scroll to position [841, 0]
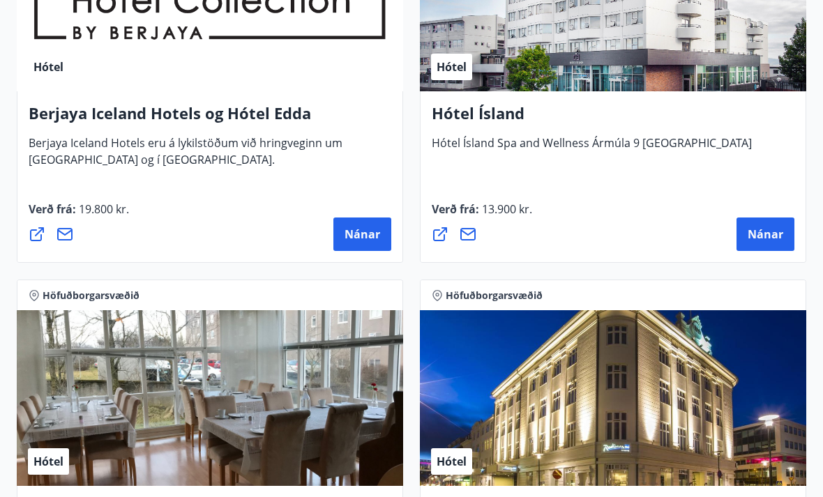
click at [767, 243] on button "Nánar" at bounding box center [766, 234] width 58 height 33
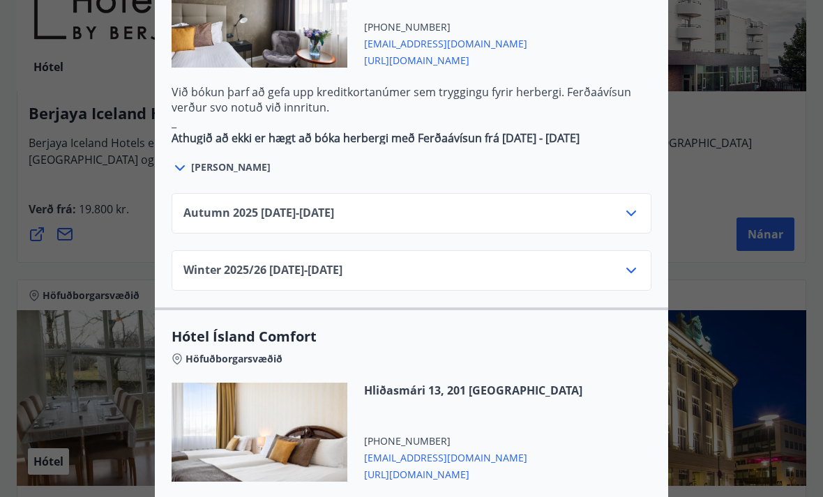
scroll to position [896, 0]
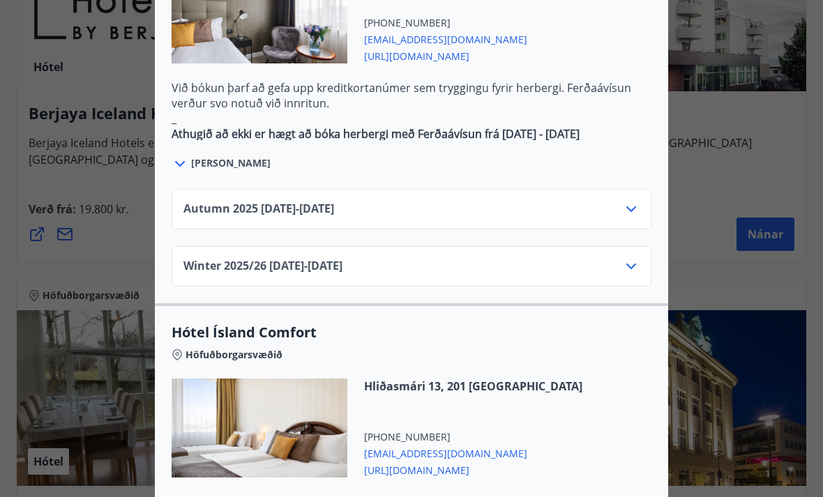
click at [627, 201] on icon at bounding box center [631, 209] width 17 height 17
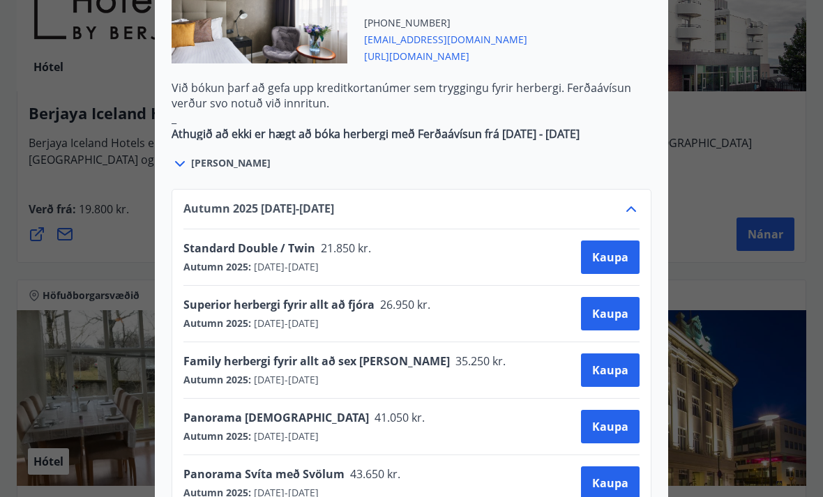
click at [753, 138] on div at bounding box center [411, 248] width 823 height 497
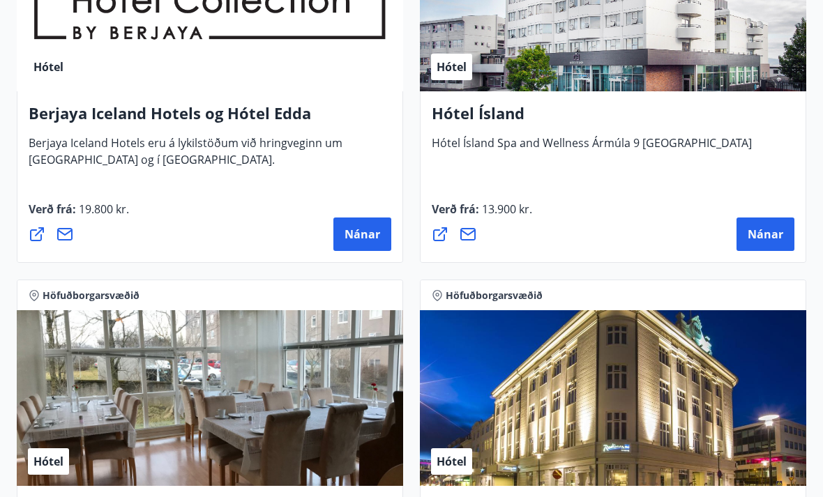
click at [769, 232] on span "Nánar" at bounding box center [766, 234] width 36 height 15
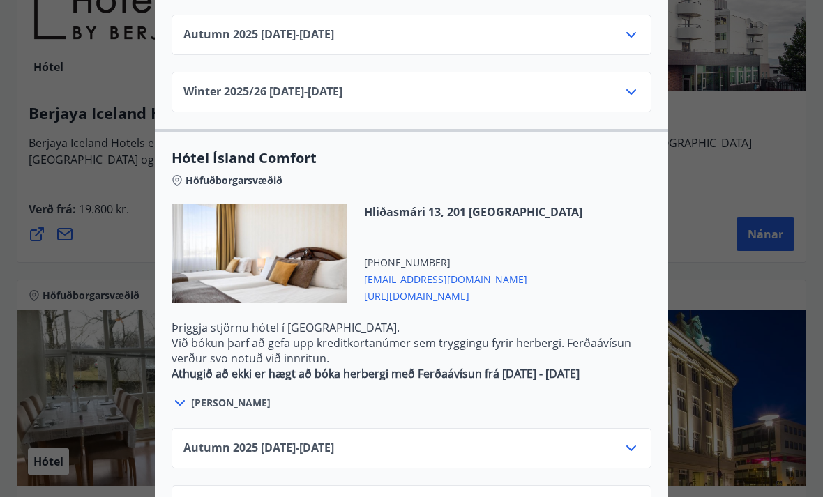
scroll to position [1070, 0]
click at [631, 441] on icon at bounding box center [631, 449] width 17 height 17
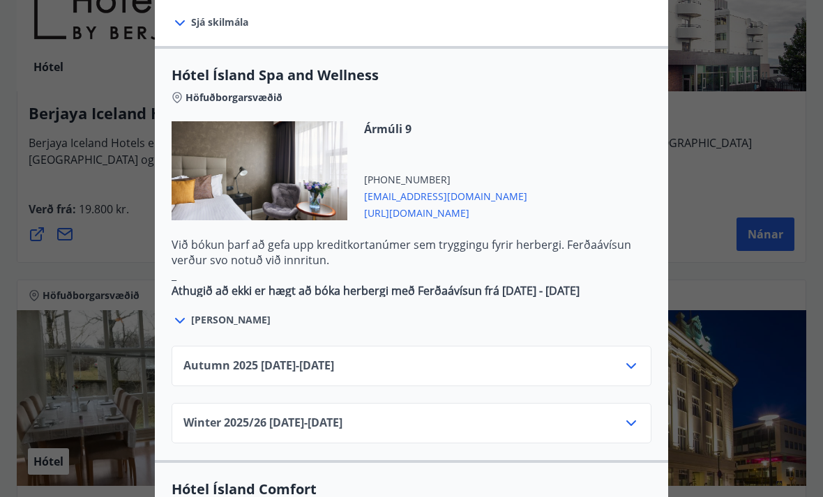
scroll to position [771, 0]
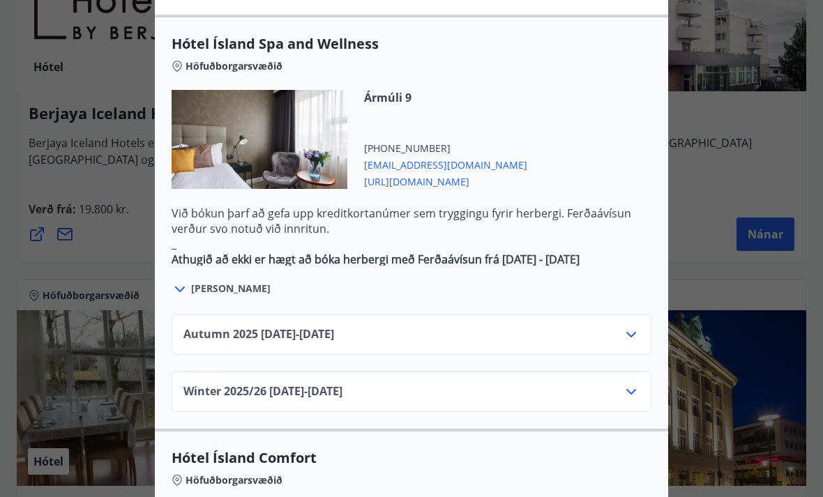
click at [441, 172] on span "http://www.hotelisland.is/" at bounding box center [445, 180] width 163 height 17
click at [767, 128] on div at bounding box center [411, 248] width 823 height 497
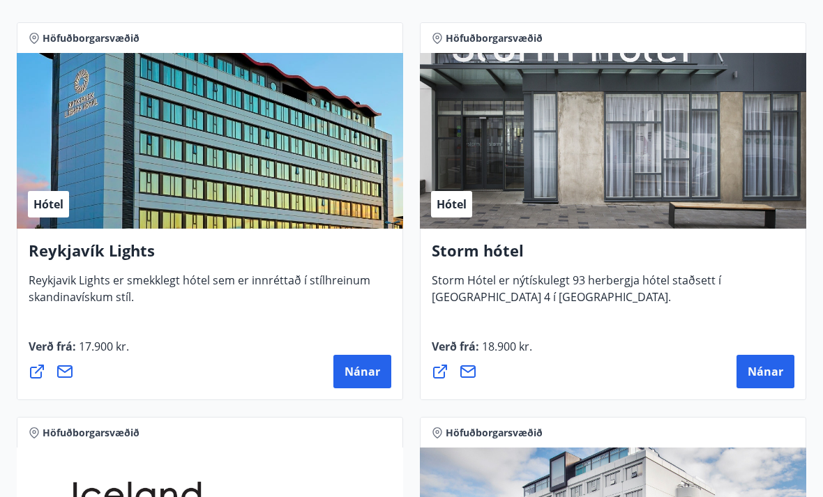
scroll to position [303, 0]
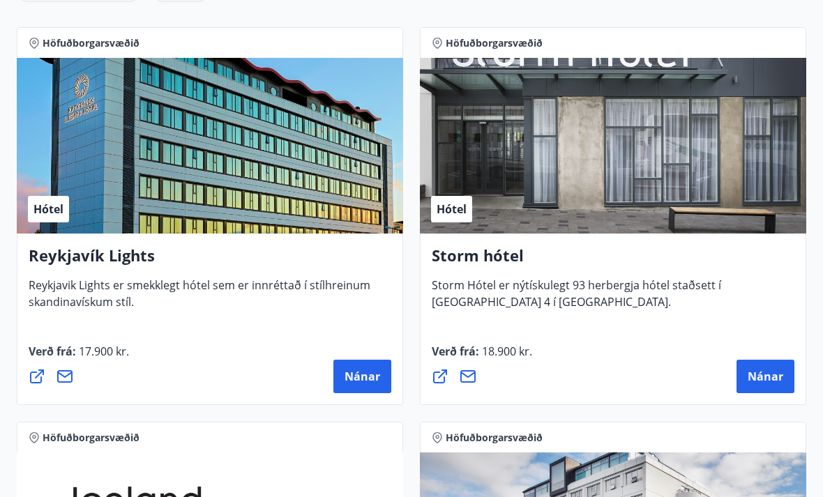
click at [364, 376] on span "Nánar" at bounding box center [363, 376] width 36 height 15
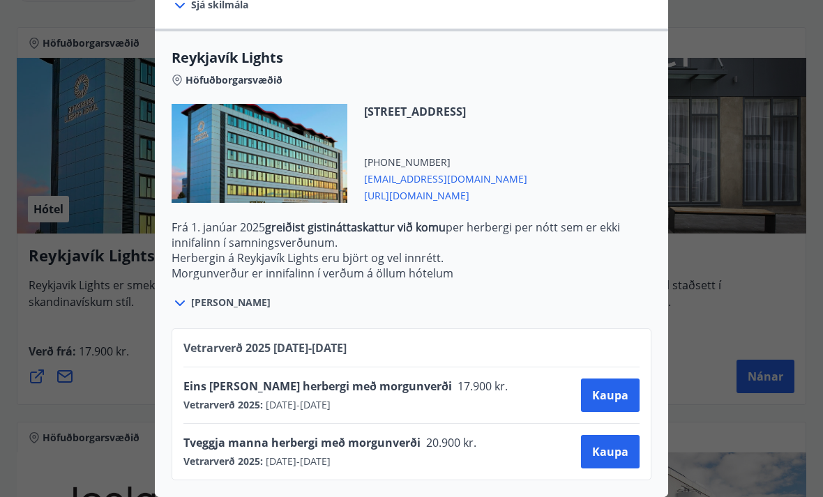
scroll to position [404, 0]
click at [610, 395] on span "Kaupa" at bounding box center [610, 395] width 36 height 15
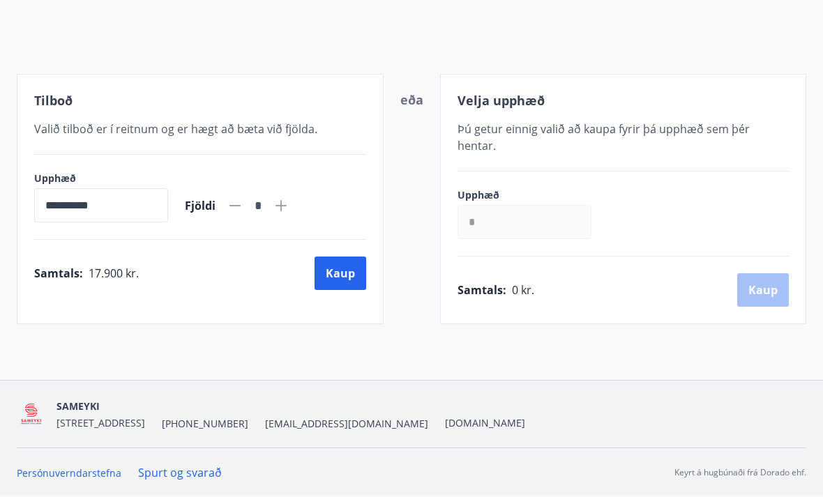
scroll to position [114, 0]
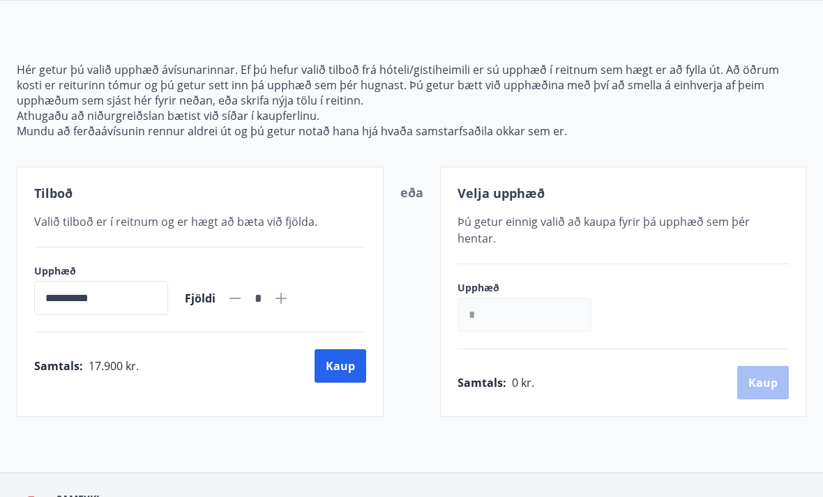
click at [289, 304] on icon at bounding box center [281, 298] width 17 height 17
click at [289, 301] on icon at bounding box center [281, 298] width 17 height 17
type input "*"
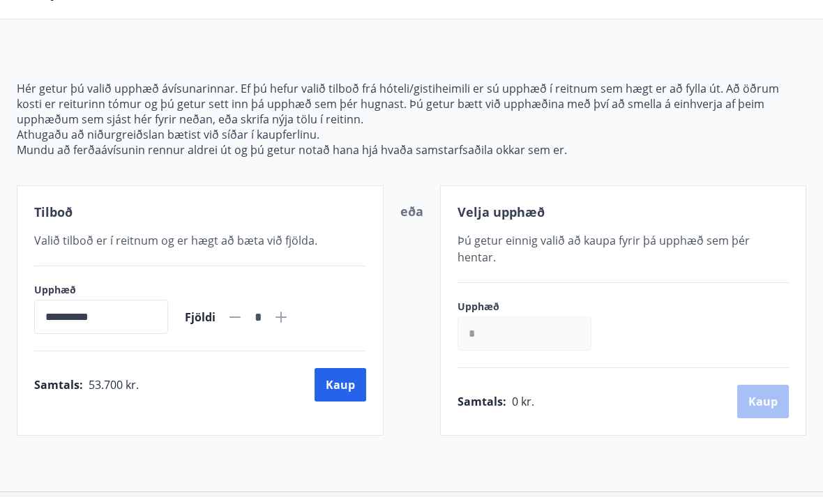
scroll to position [0, 0]
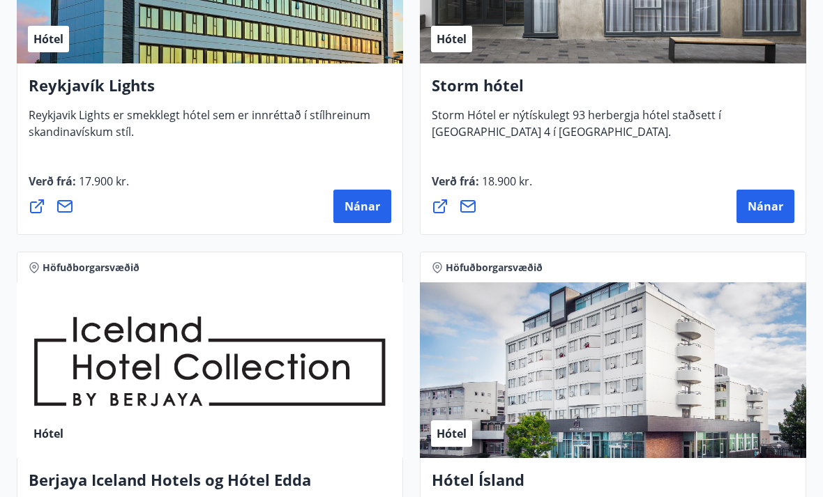
scroll to position [458, 0]
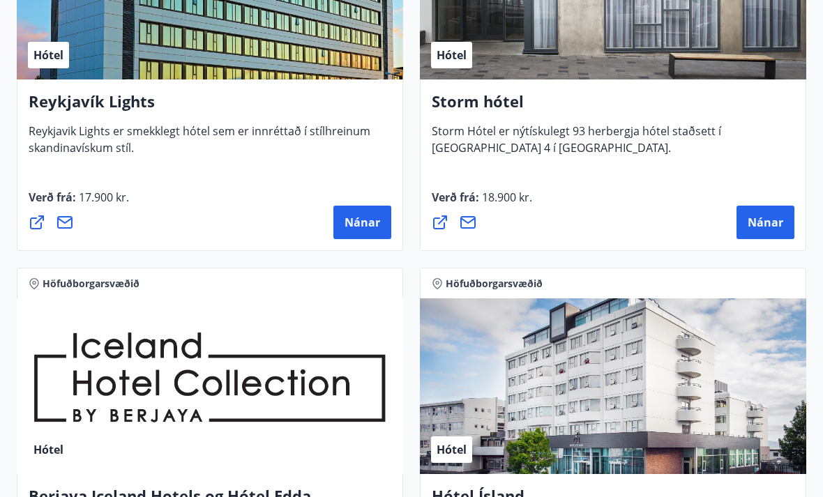
click at [363, 213] on button "Nánar" at bounding box center [362, 222] width 58 height 33
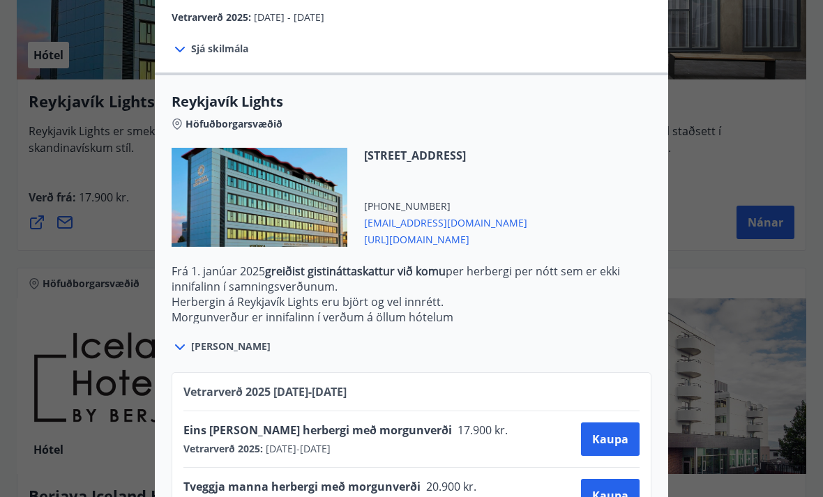
scroll to position [359, 0]
click at [527, 237] on span "https://www.keahotels.is/is/hotelin/reykjavik-lights" at bounding box center [445, 239] width 163 height 17
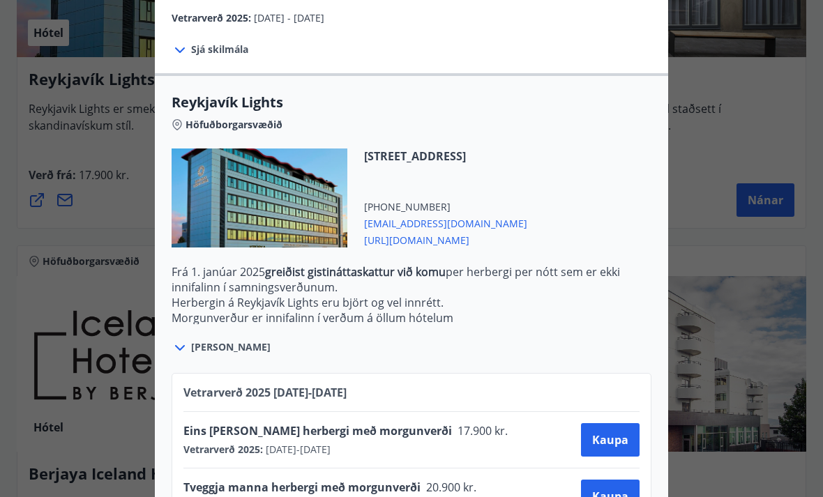
click at [707, 163] on div at bounding box center [411, 248] width 823 height 497
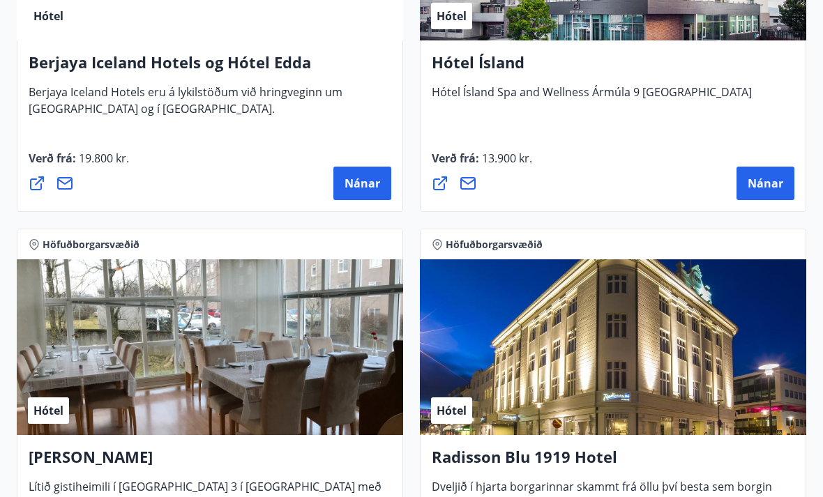
scroll to position [891, 0]
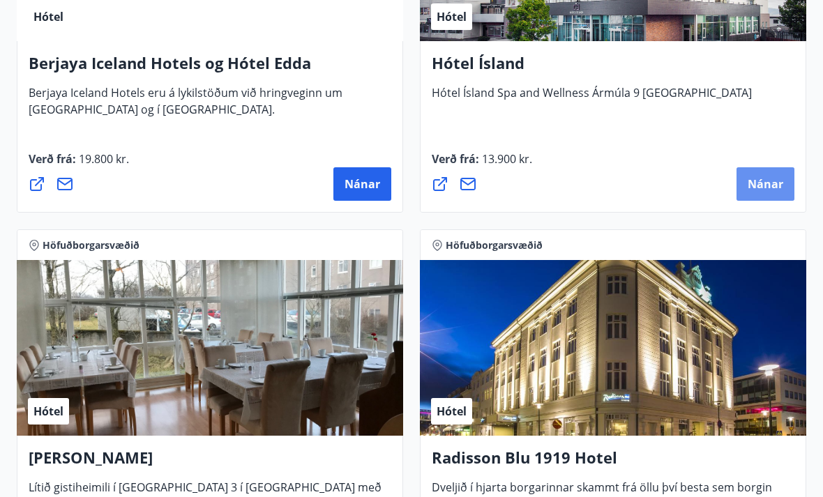
click at [763, 184] on span "Nánar" at bounding box center [766, 183] width 36 height 15
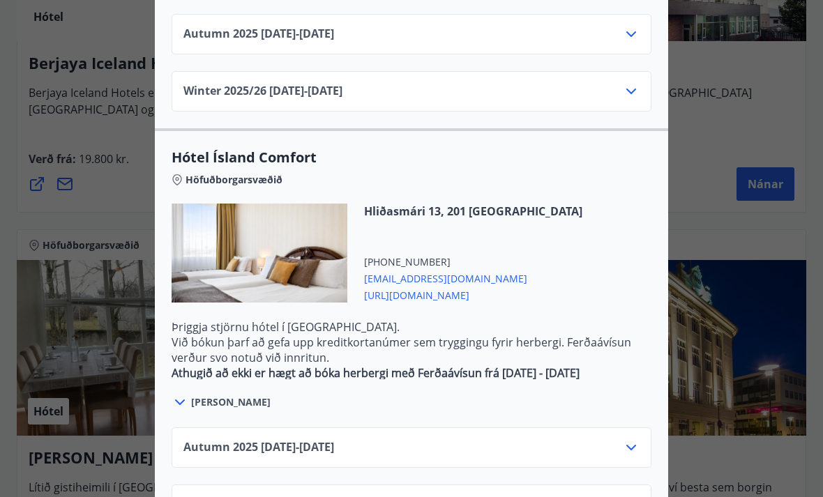
scroll to position [1070, 0]
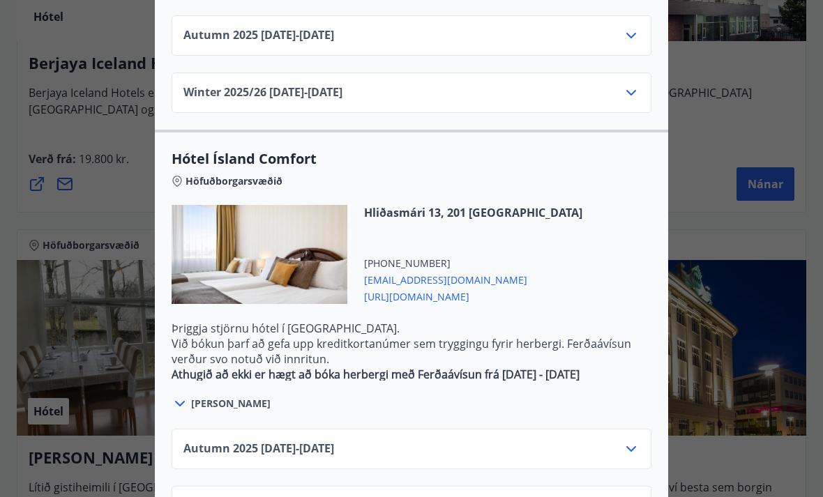
click at [630, 441] on icon at bounding box center [631, 449] width 17 height 17
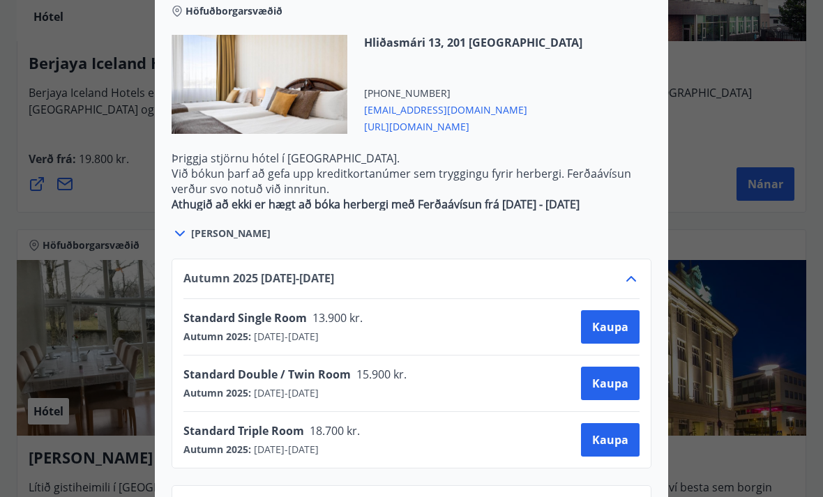
scroll to position [1240, 0]
click at [617, 377] on span "Kaupa" at bounding box center [610, 384] width 36 height 15
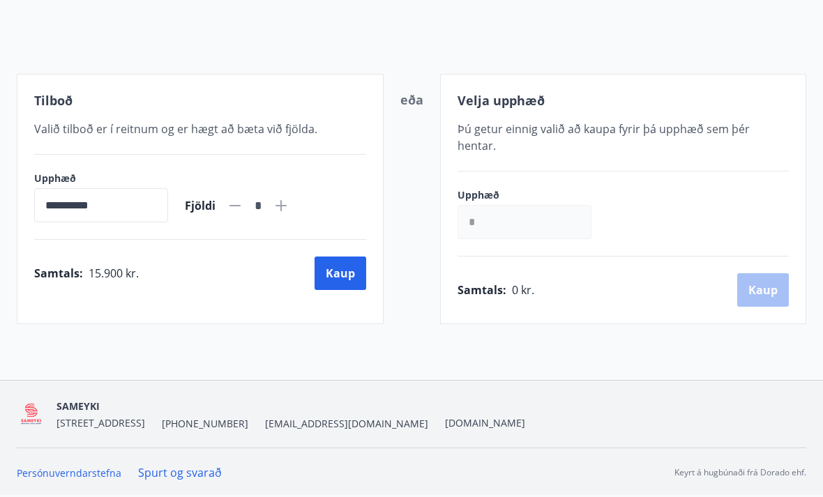
scroll to position [114, 0]
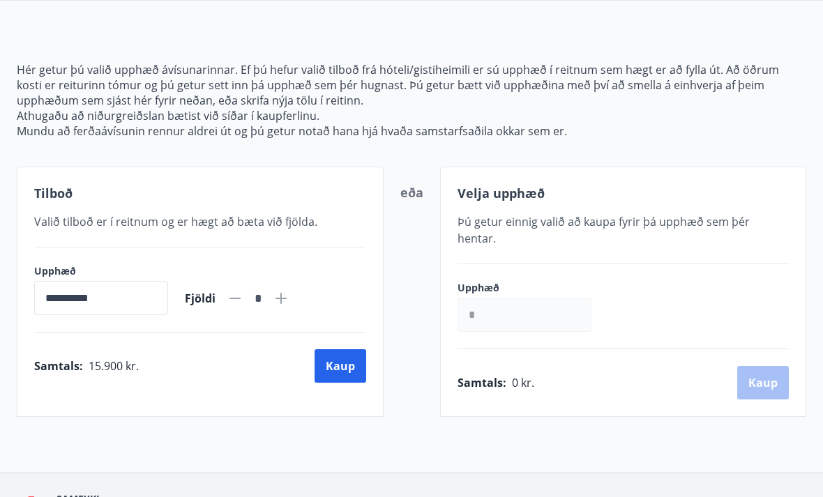
click at [289, 300] on icon at bounding box center [281, 298] width 17 height 17
click at [289, 297] on icon at bounding box center [281, 298] width 17 height 17
type input "*"
click at [341, 373] on button "Kaup" at bounding box center [341, 365] width 52 height 33
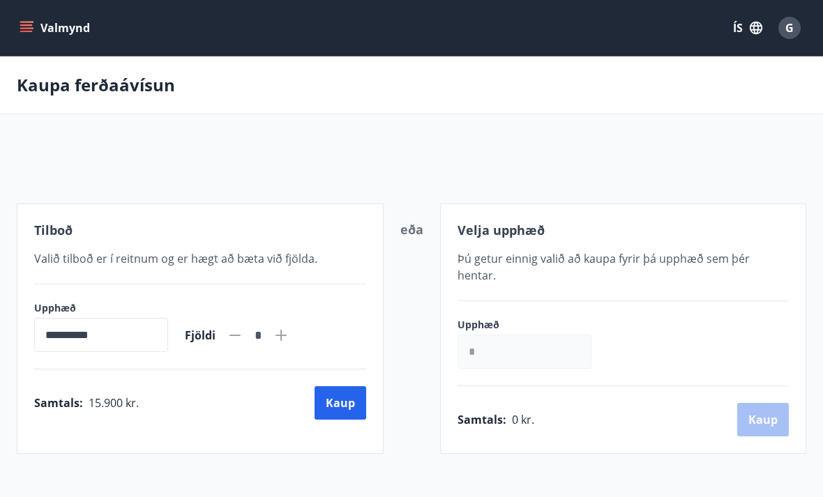
scroll to position [114, 0]
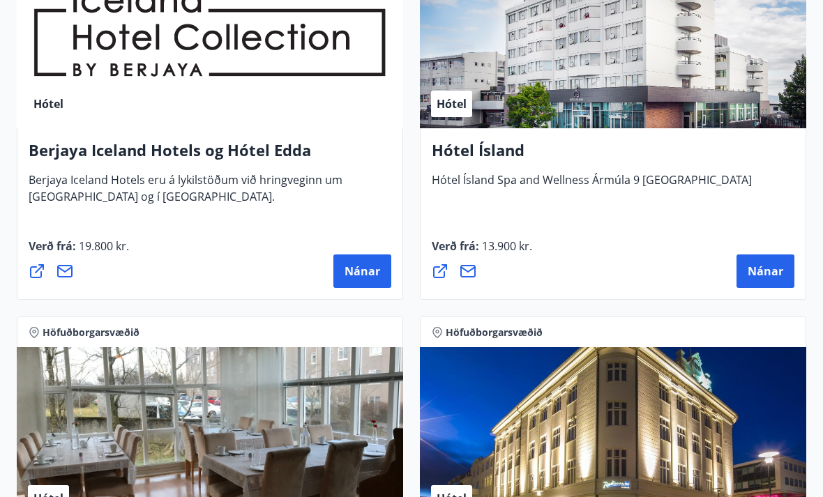
scroll to position [800, 0]
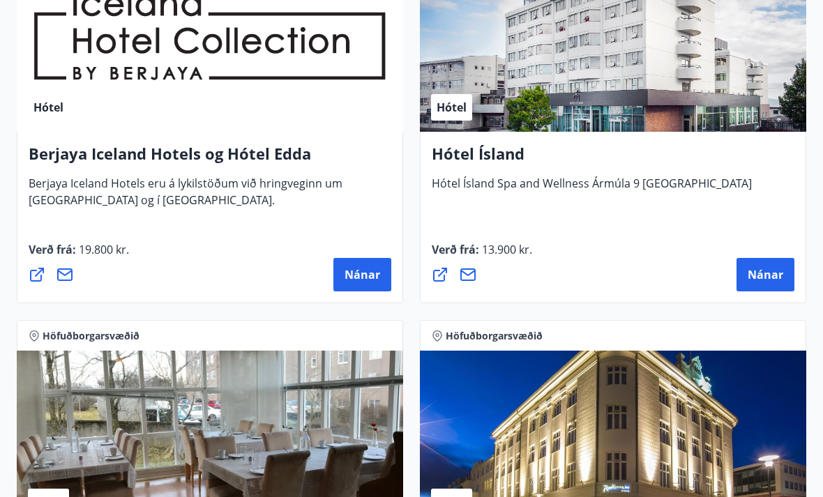
click at [769, 284] on button "Nánar" at bounding box center [766, 274] width 58 height 33
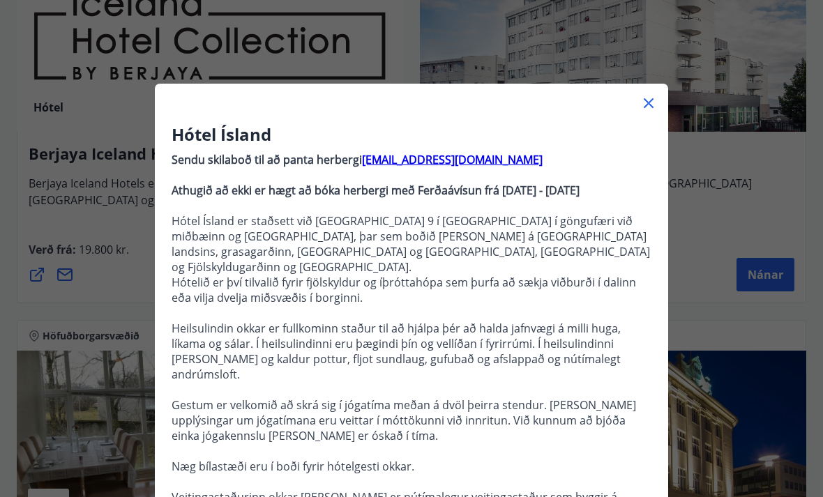
scroll to position [0, 0]
click at [437, 158] on strong "reception@hotelisland.is" at bounding box center [452, 159] width 181 height 15
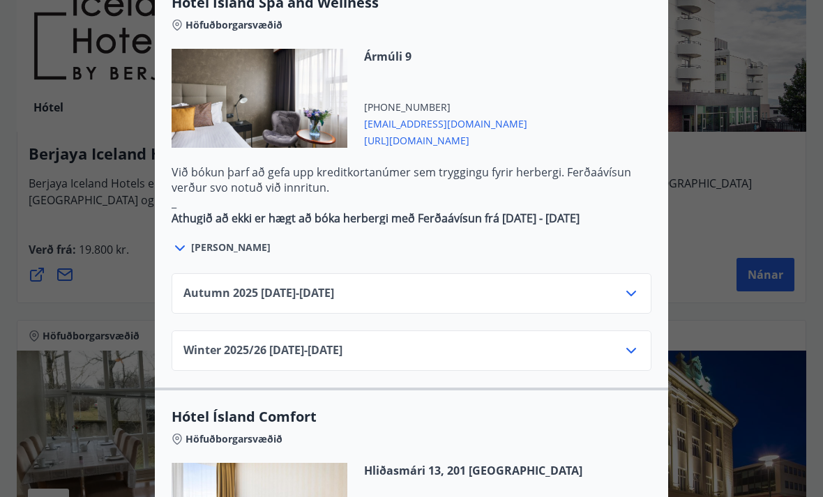
scroll to position [813, 0]
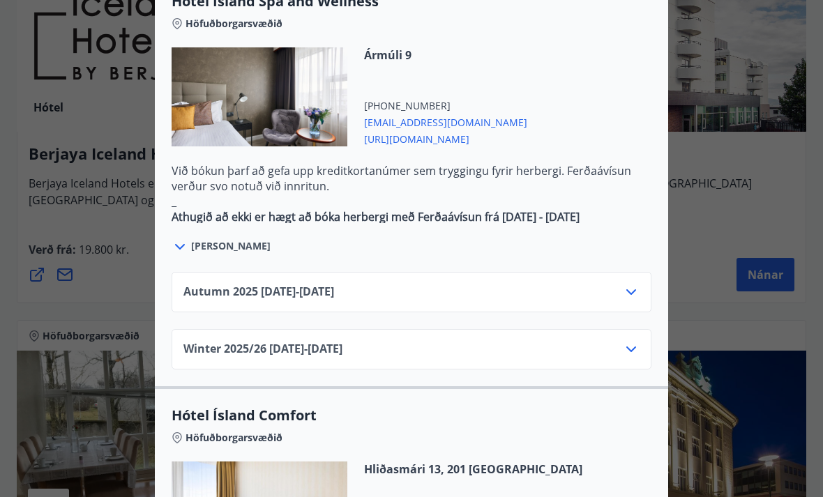
click at [631, 284] on icon at bounding box center [631, 292] width 17 height 17
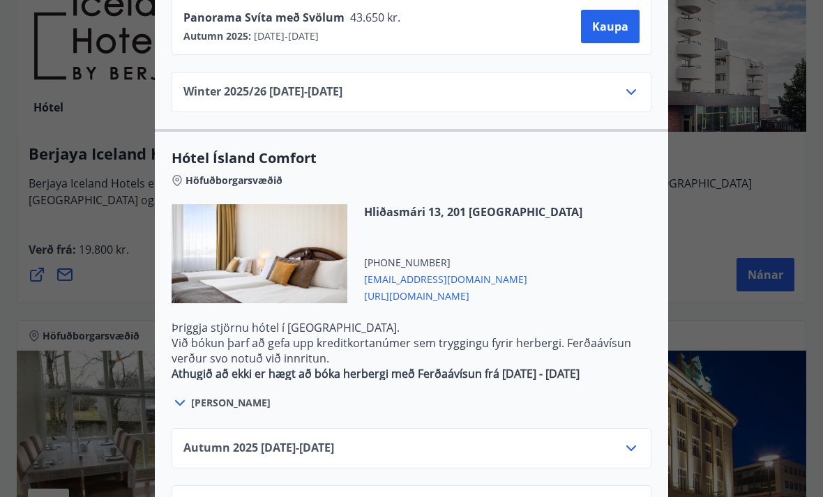
scroll to position [1353, 0]
click at [638, 441] on icon at bounding box center [631, 449] width 17 height 17
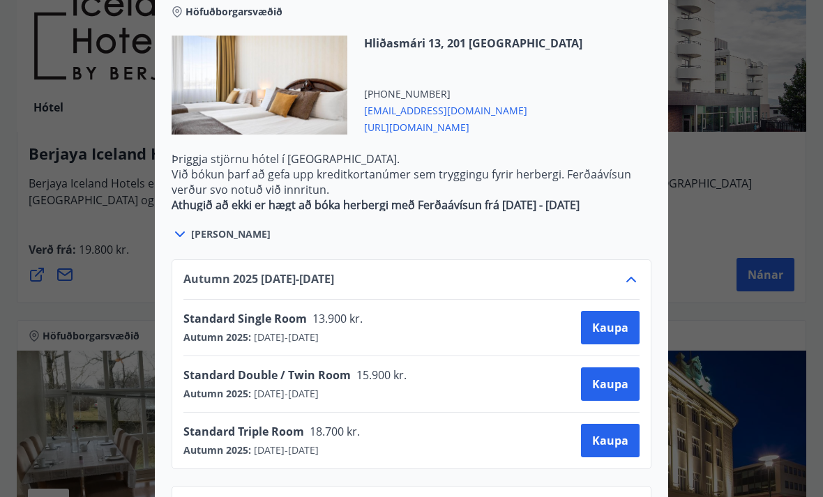
scroll to position [1522, 0]
click at [612, 377] on span "Kaupa" at bounding box center [610, 384] width 36 height 15
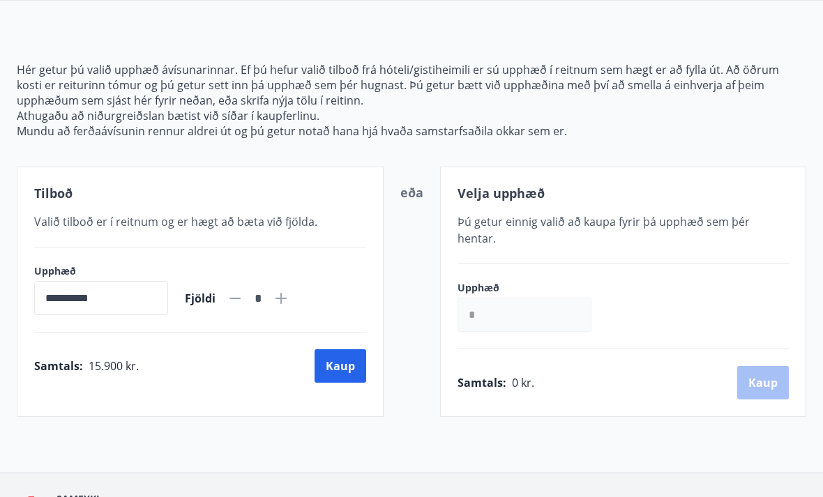
scroll to position [47, 0]
